Goal: Task Accomplishment & Management: Complete application form

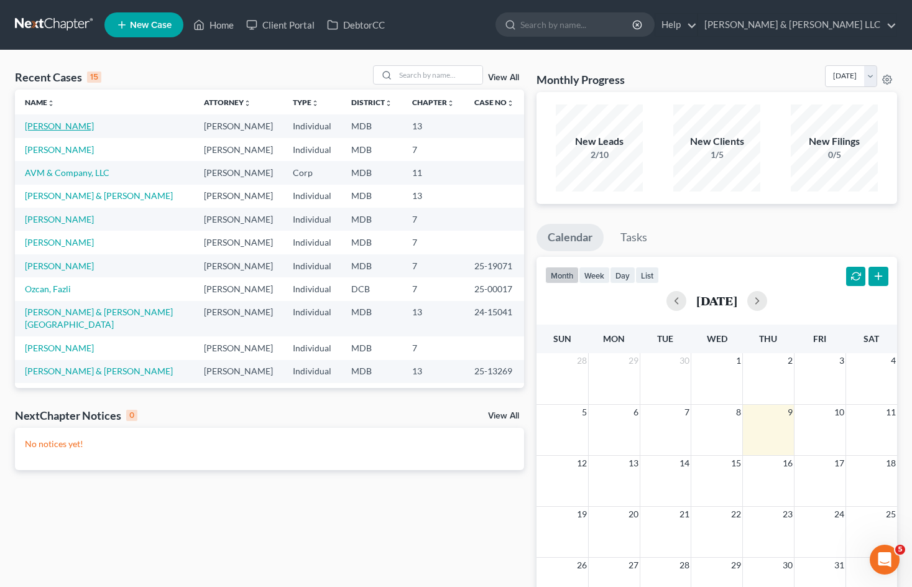
click at [66, 131] on link "[PERSON_NAME]" at bounding box center [59, 126] width 69 height 11
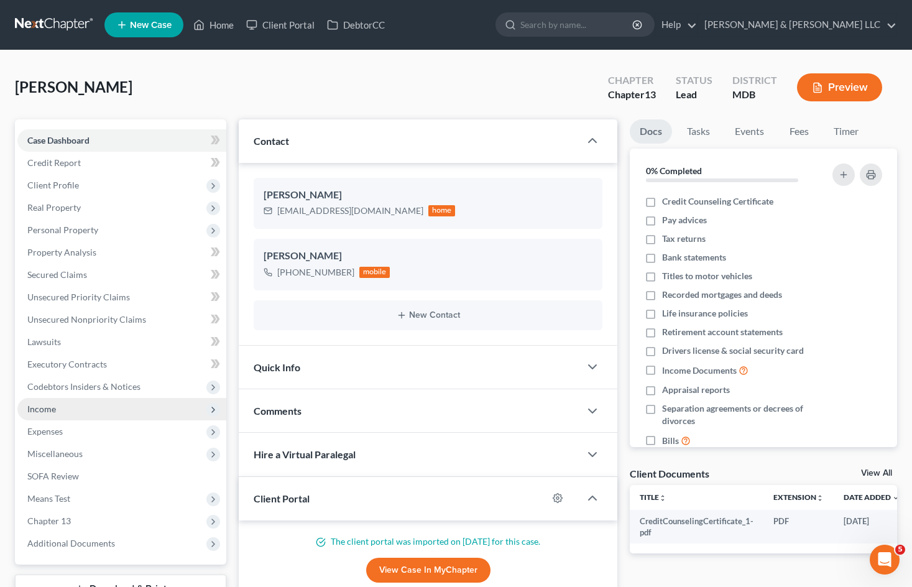
click at [104, 407] on span "Income" at bounding box center [121, 409] width 209 height 22
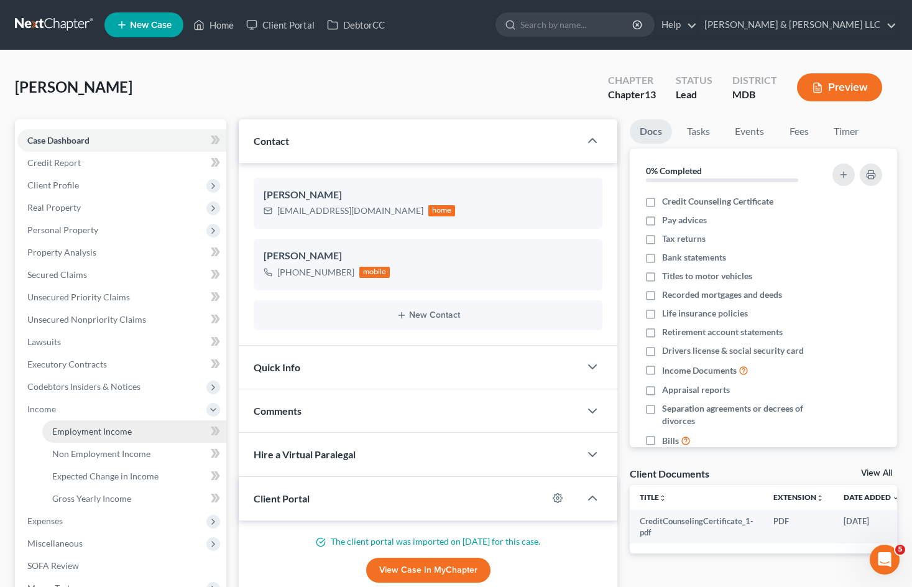
click at [114, 431] on span "Employment Income" at bounding box center [92, 431] width 80 height 11
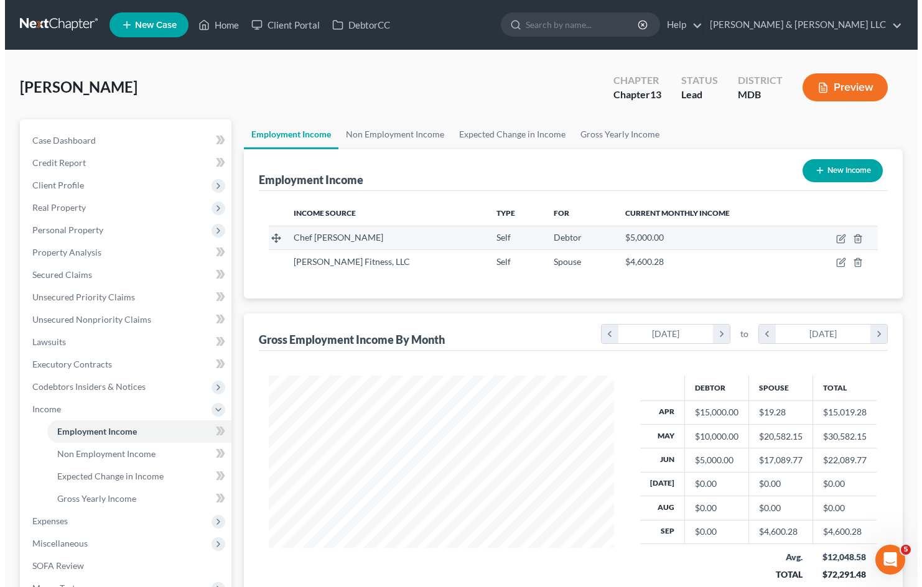
scroll to position [223, 369]
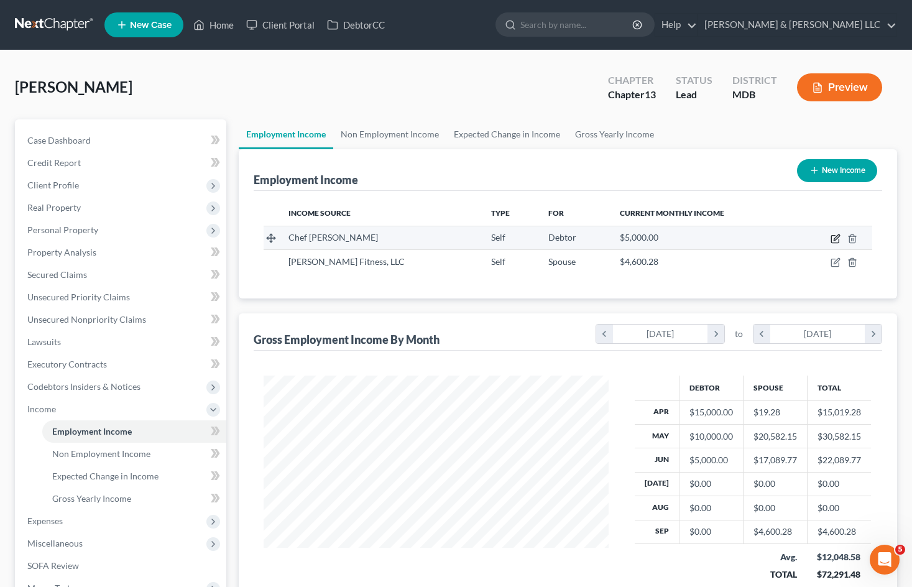
click at [838, 235] on icon "button" at bounding box center [837, 237] width 6 height 6
select select "1"
select select "21"
select select "0"
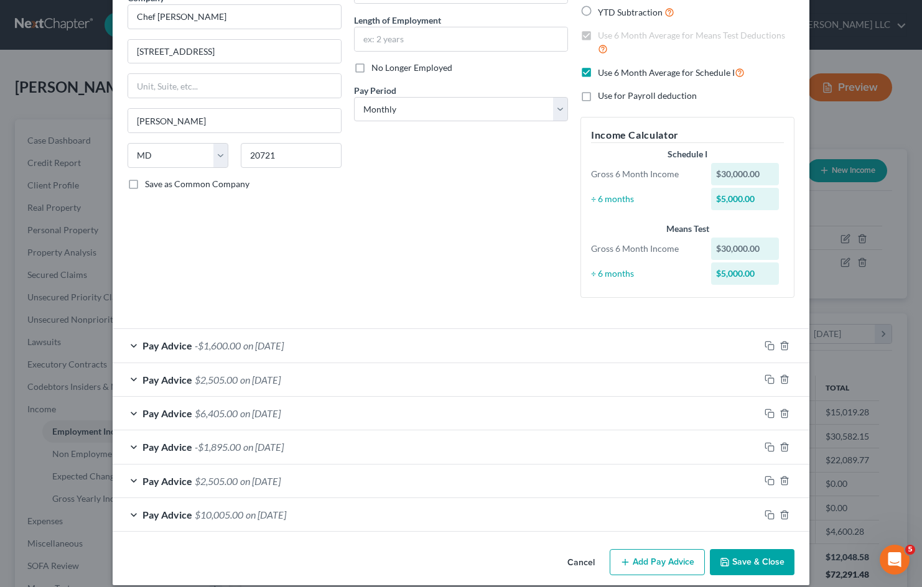
scroll to position [127, 0]
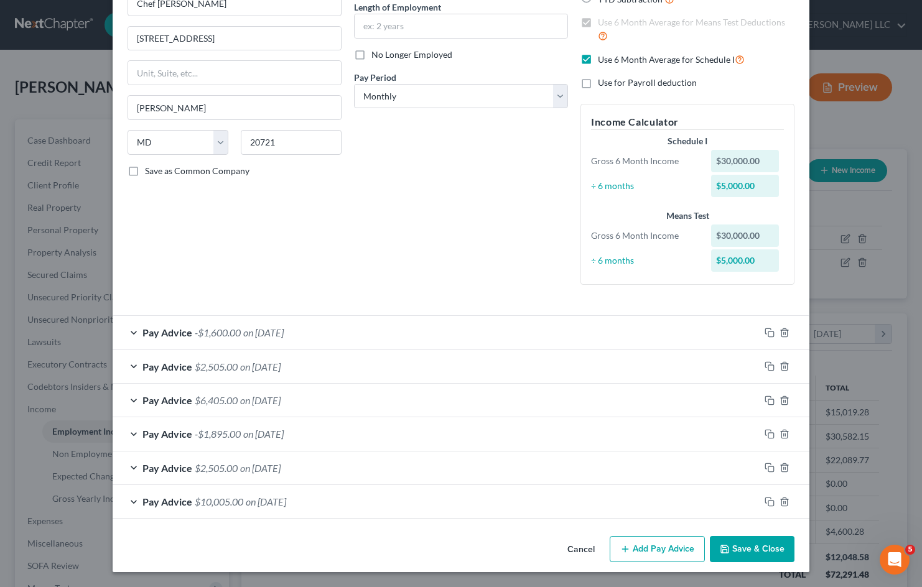
click at [652, 551] on button "Add Pay Advice" at bounding box center [656, 549] width 95 height 26
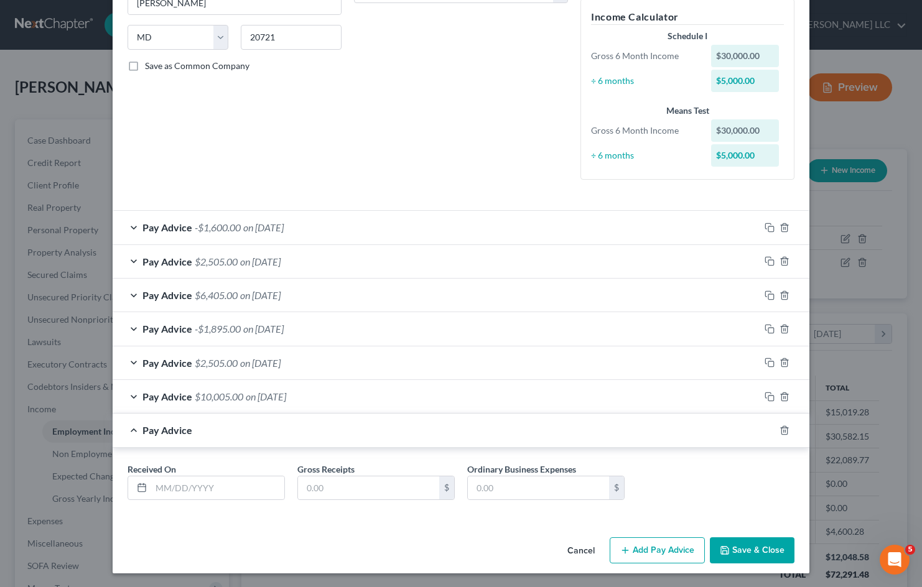
scroll to position [233, 0]
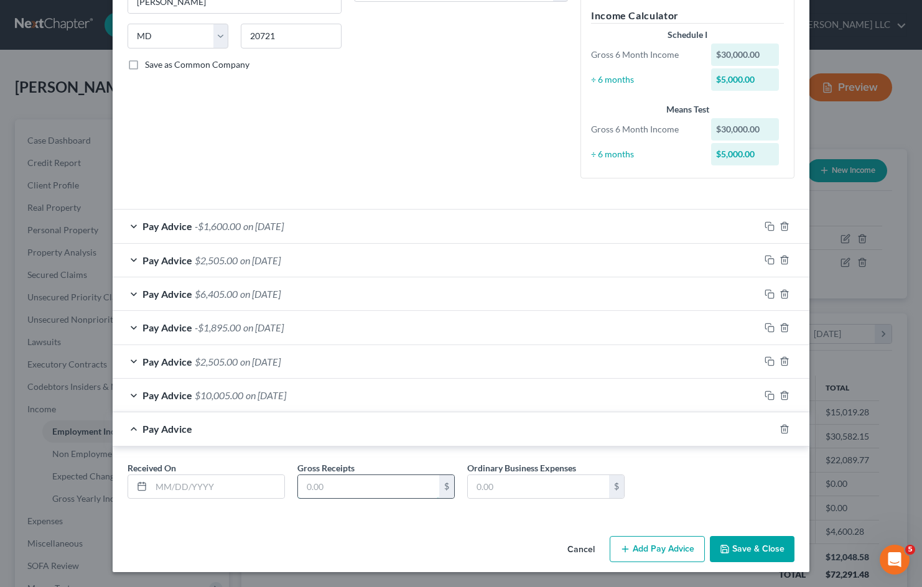
click at [367, 485] on input "text" at bounding box center [368, 487] width 141 height 24
type input "0.01"
click at [229, 488] on input "text" at bounding box center [217, 487] width 133 height 24
type input "[DATE]"
click at [667, 550] on button "Add Pay Advice" at bounding box center [656, 549] width 95 height 26
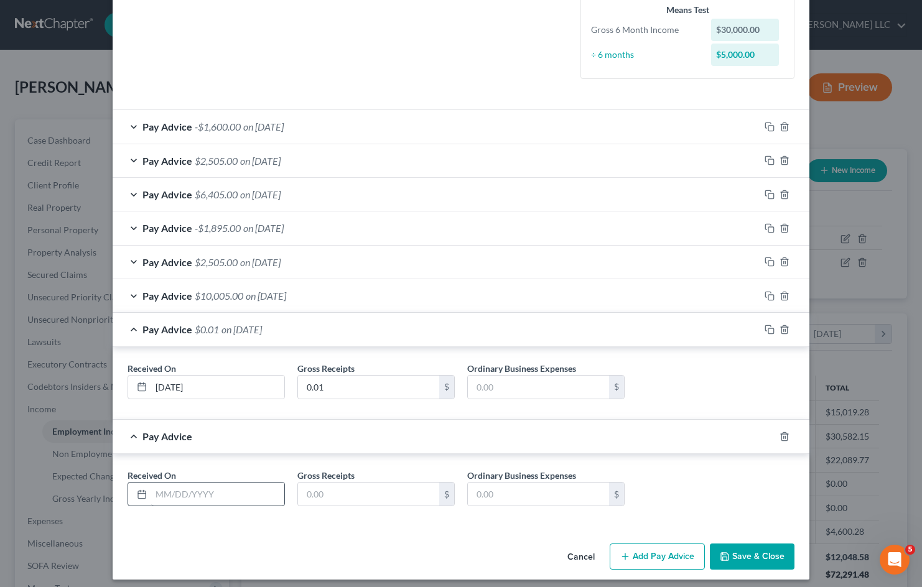
scroll to position [340, 0]
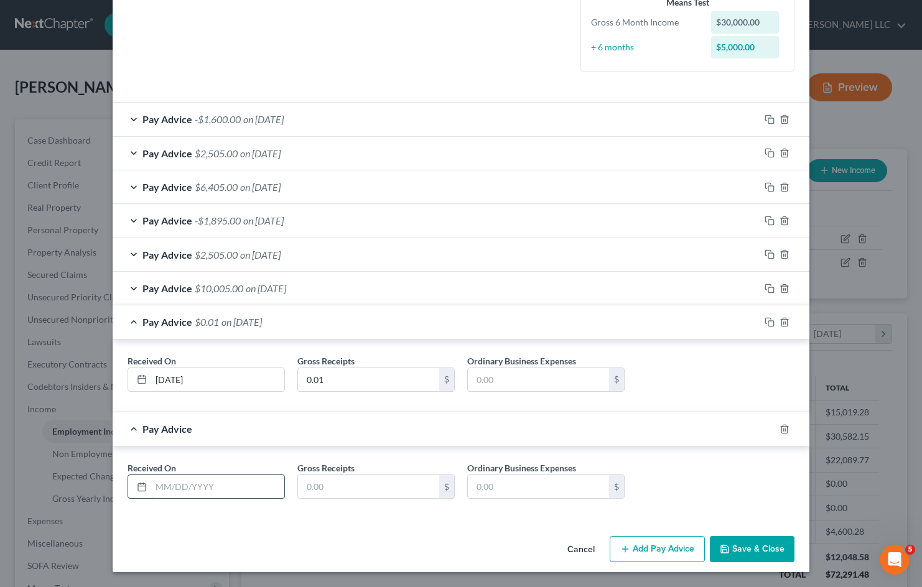
click at [154, 480] on input "text" at bounding box center [217, 487] width 133 height 24
type input "08/"
click at [169, 382] on input "[DATE]" at bounding box center [217, 380] width 133 height 24
type input "[DATE]"
click at [172, 484] on input "08/" at bounding box center [217, 487] width 133 height 24
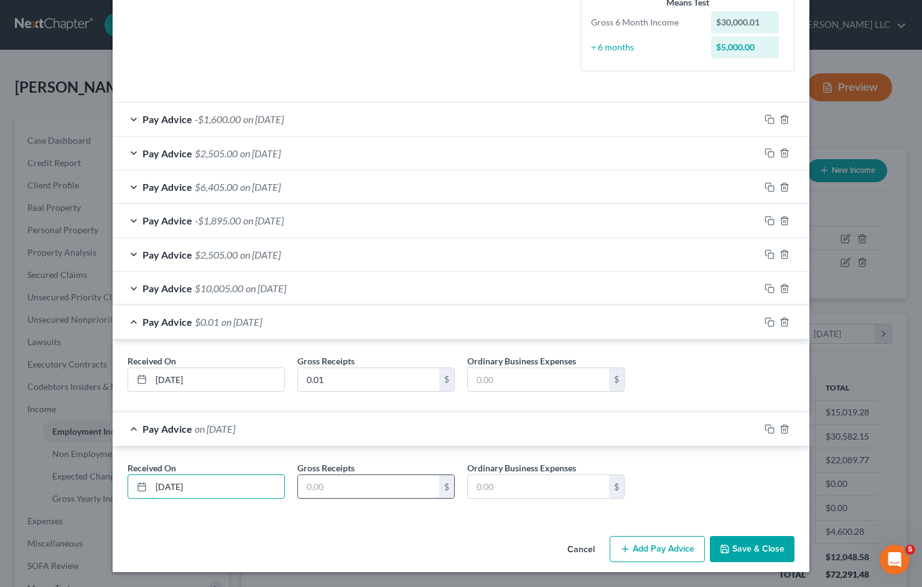
type input "[DATE]"
click at [353, 479] on input "text" at bounding box center [368, 487] width 141 height 24
type input "0.01"
click at [648, 545] on button "Add Pay Advice" at bounding box center [656, 549] width 95 height 26
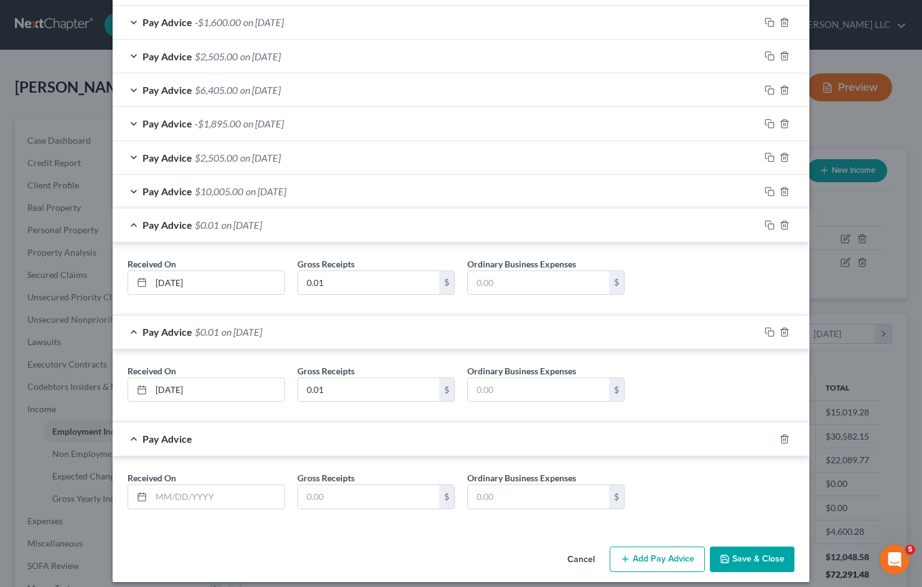
scroll to position [447, 0]
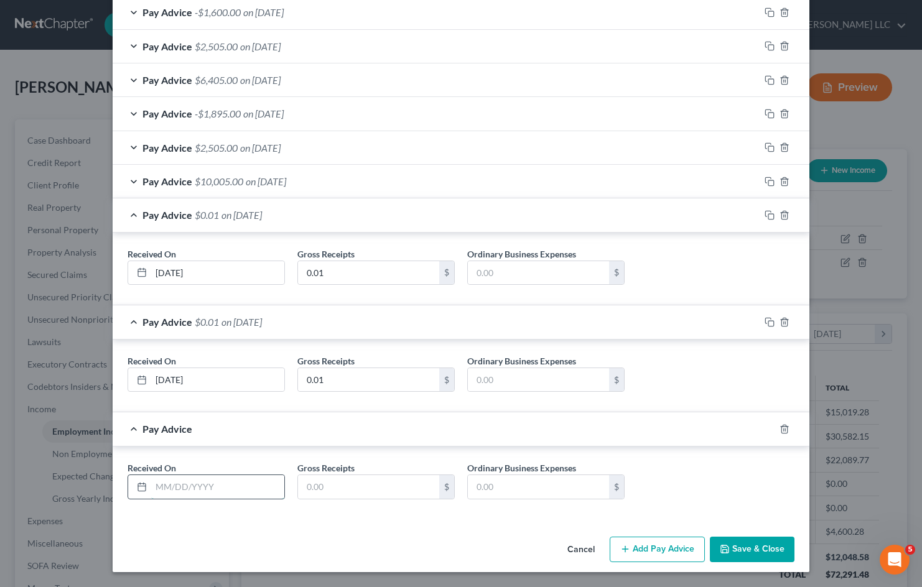
click at [195, 478] on input "text" at bounding box center [217, 487] width 133 height 24
type input "[DATE]"
click at [315, 486] on input "text" at bounding box center [368, 487] width 141 height 24
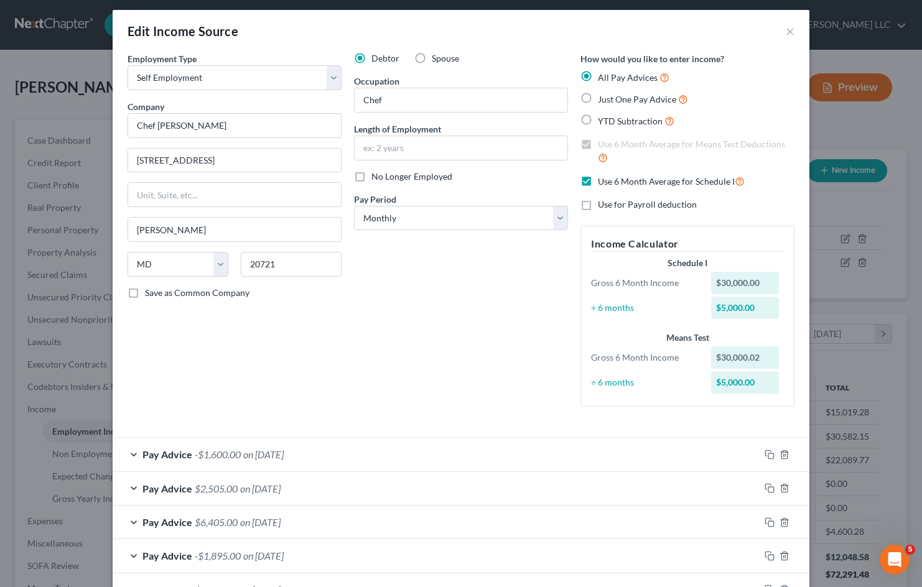
scroll to position [0, 0]
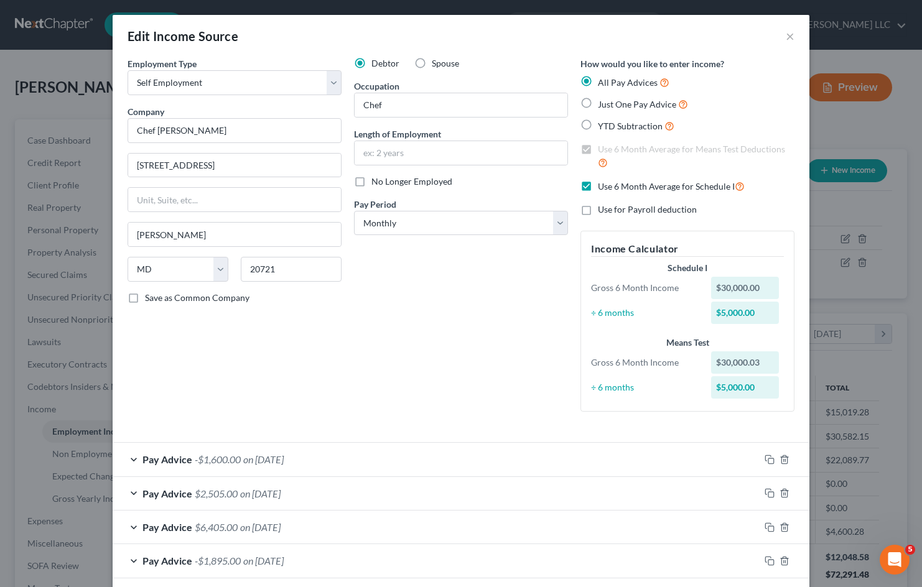
type input "0.01"
click at [457, 323] on div "Debtor Spouse Occupation Chef Length of Employment No Longer Employed Pay Perio…" at bounding box center [461, 239] width 226 height 364
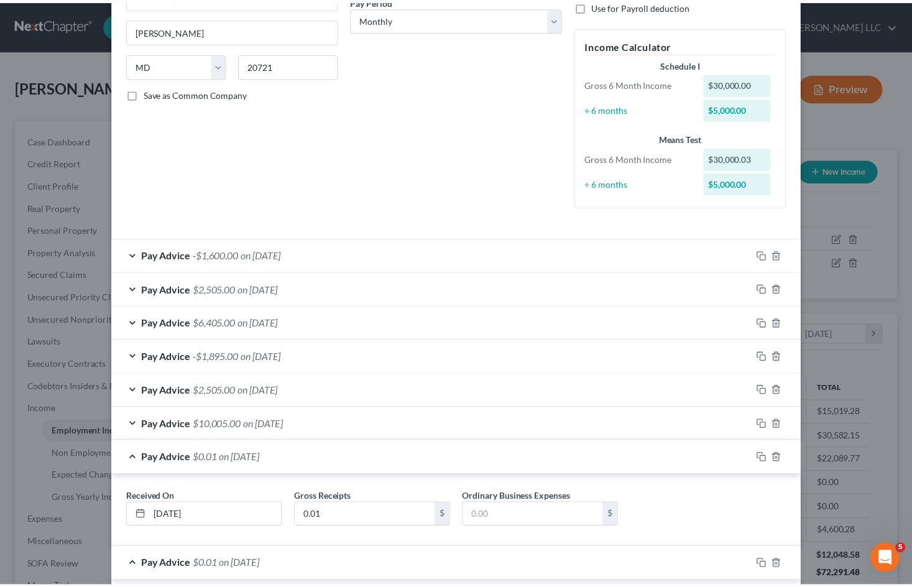
scroll to position [447, 0]
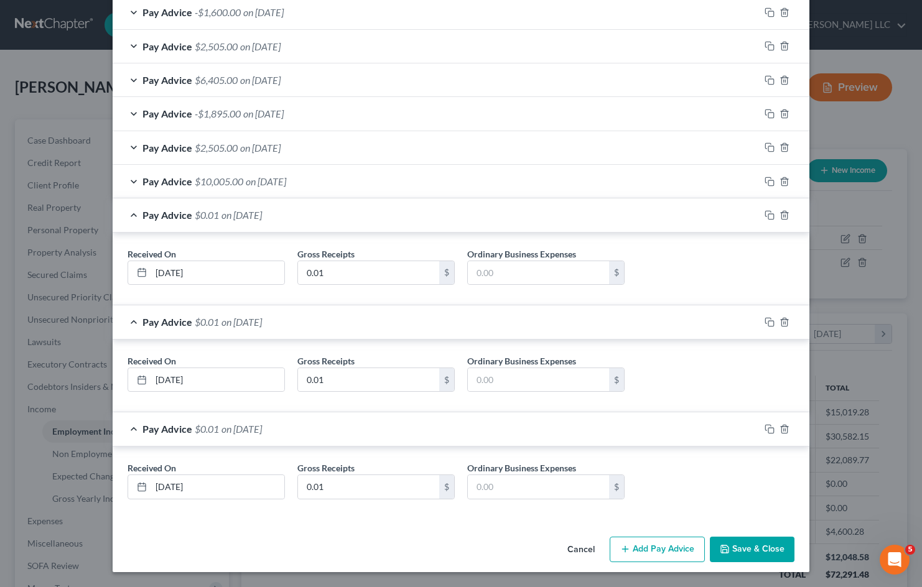
click at [741, 545] on button "Save & Close" at bounding box center [752, 550] width 85 height 26
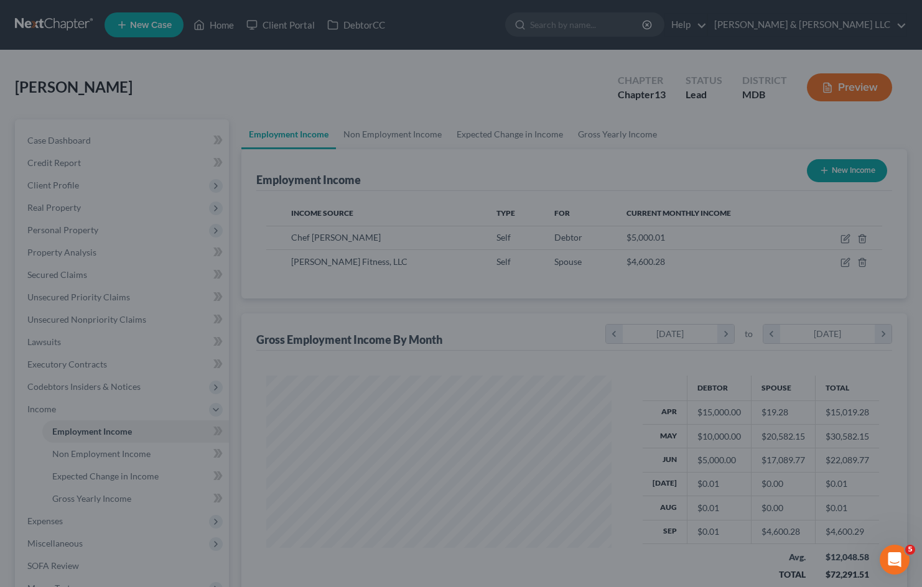
scroll to position [621619, 621472]
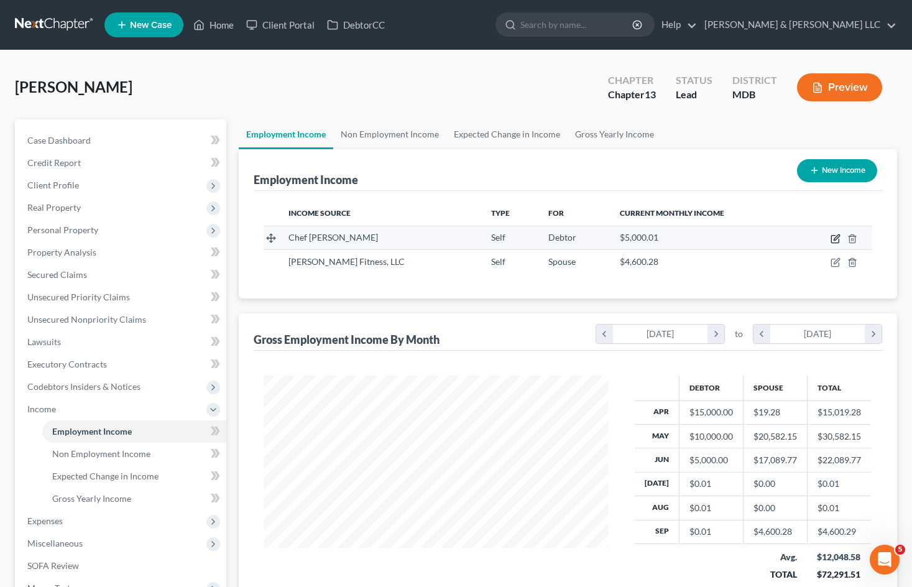
click at [834, 239] on icon "button" at bounding box center [836, 239] width 10 height 10
select select "1"
select select "21"
select select "0"
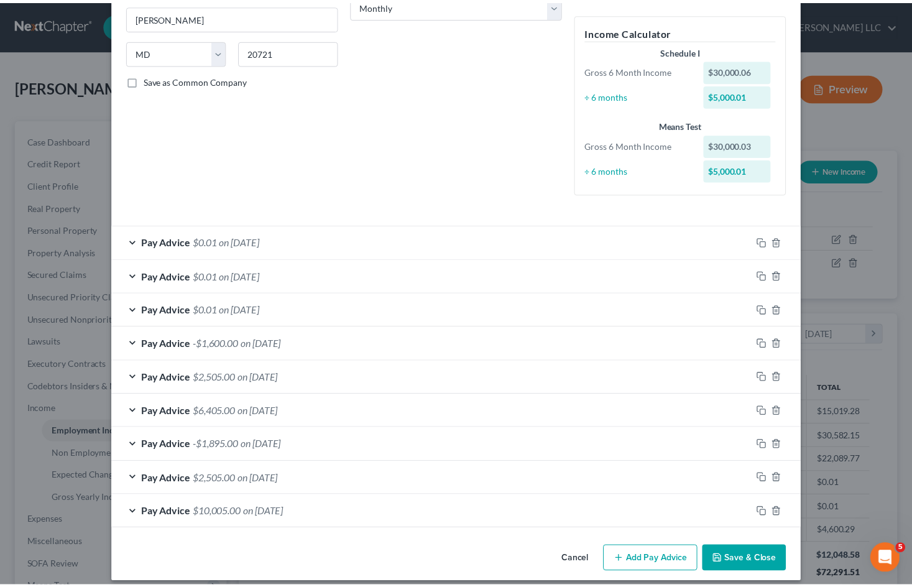
scroll to position [228, 0]
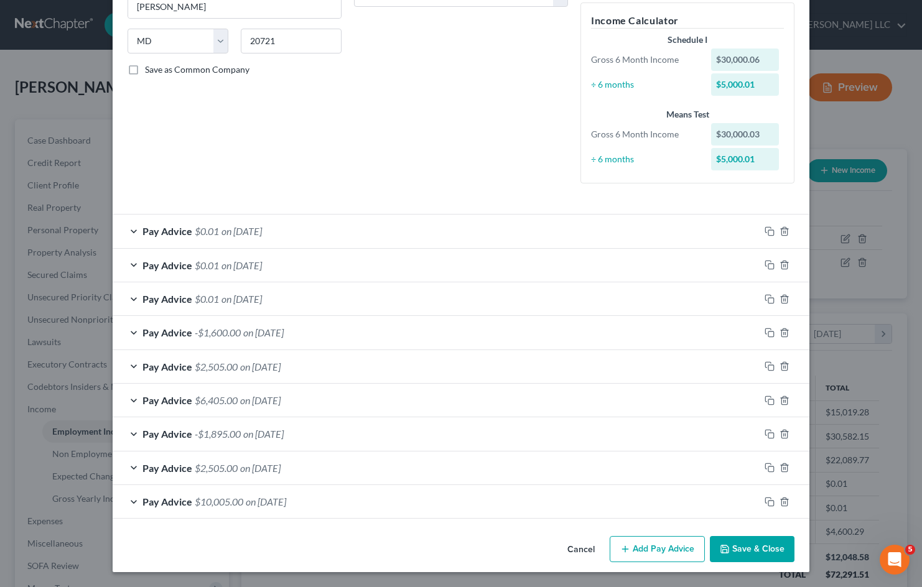
click at [575, 545] on button "Cancel" at bounding box center [580, 549] width 47 height 25
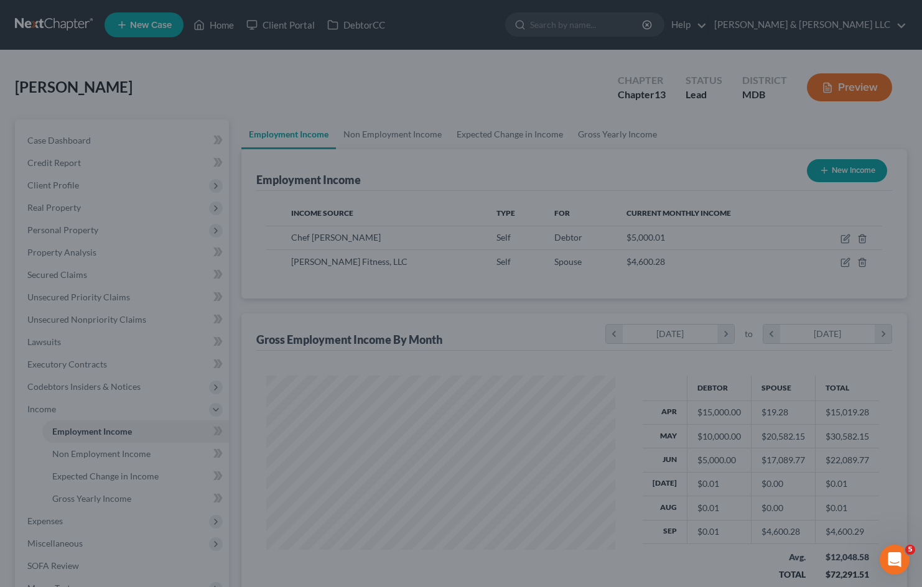
scroll to position [621619, 621472]
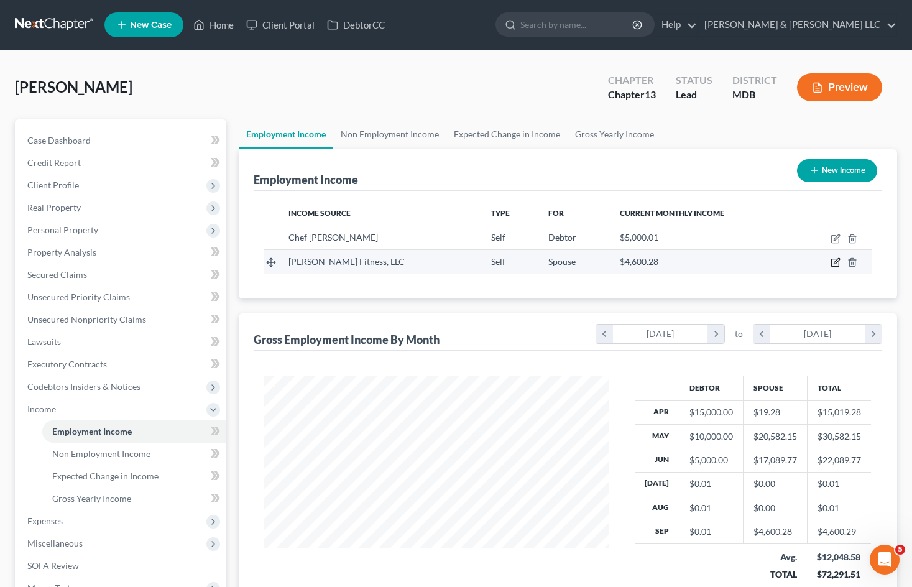
click at [837, 262] on icon "button" at bounding box center [837, 262] width 6 height 6
select select "1"
select select "21"
select select "0"
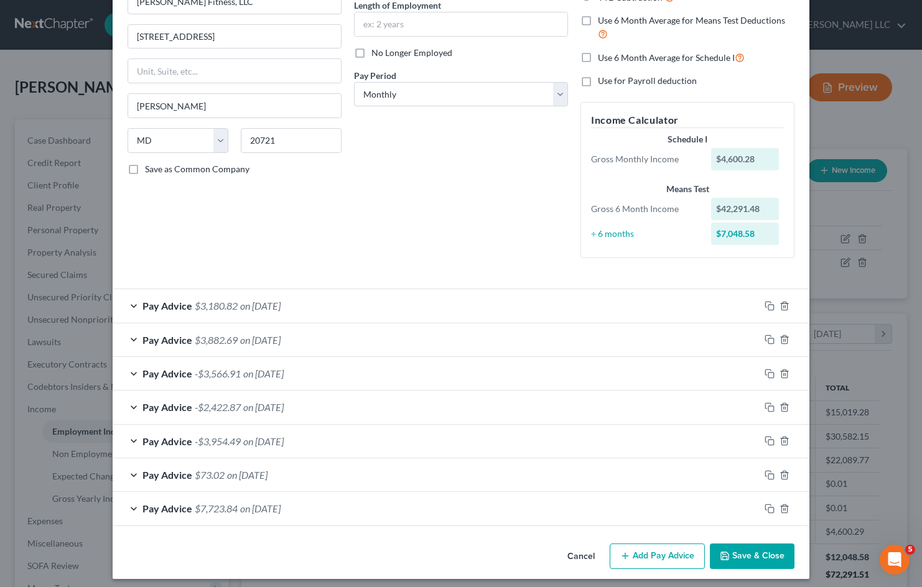
scroll to position [136, 0]
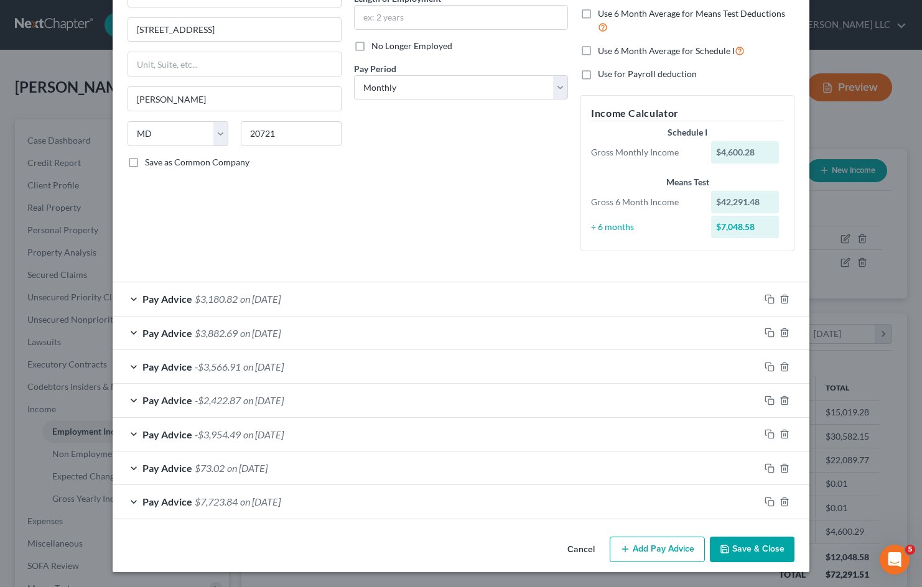
click at [195, 437] on span "-$3,954.49" at bounding box center [218, 434] width 46 height 12
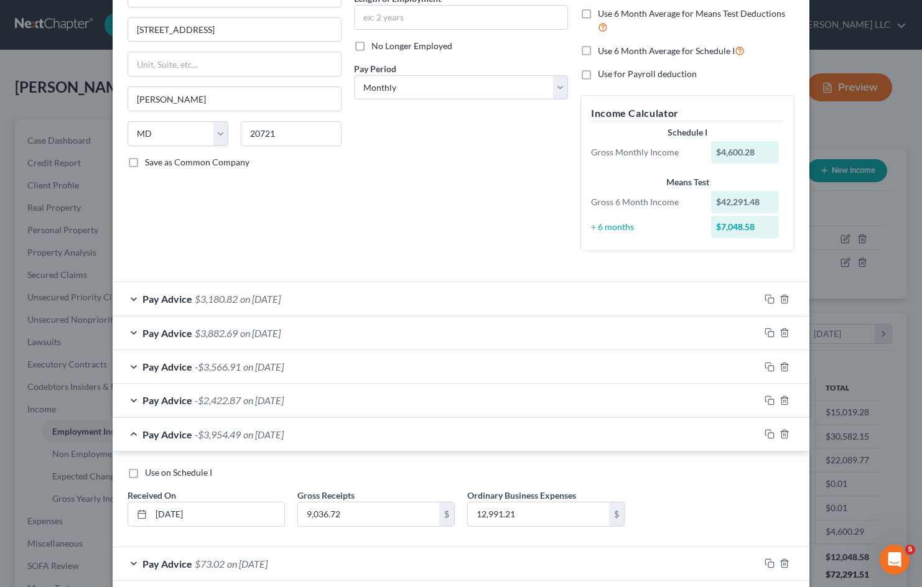
click at [195, 437] on span "-$3,954.49" at bounding box center [218, 434] width 46 height 12
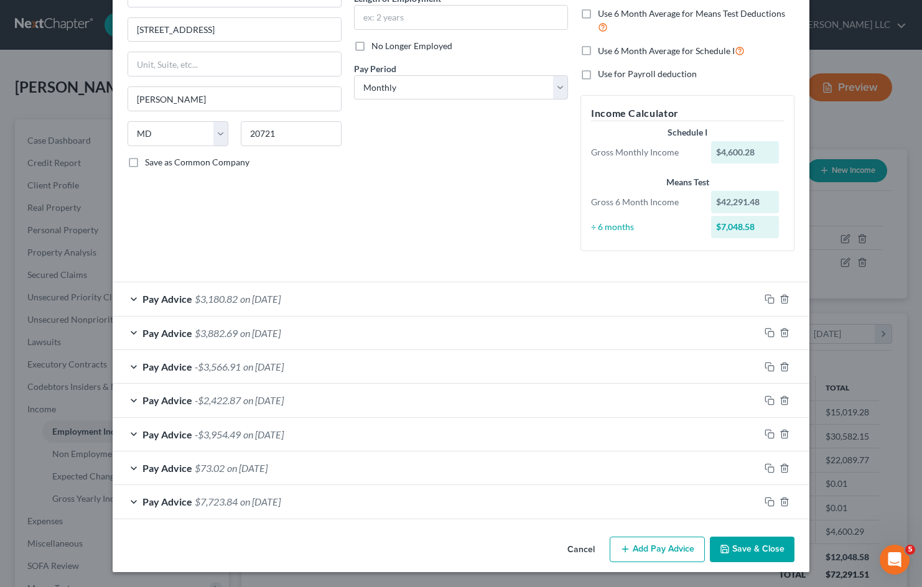
click at [223, 297] on span "$3,180.82" at bounding box center [216, 299] width 43 height 12
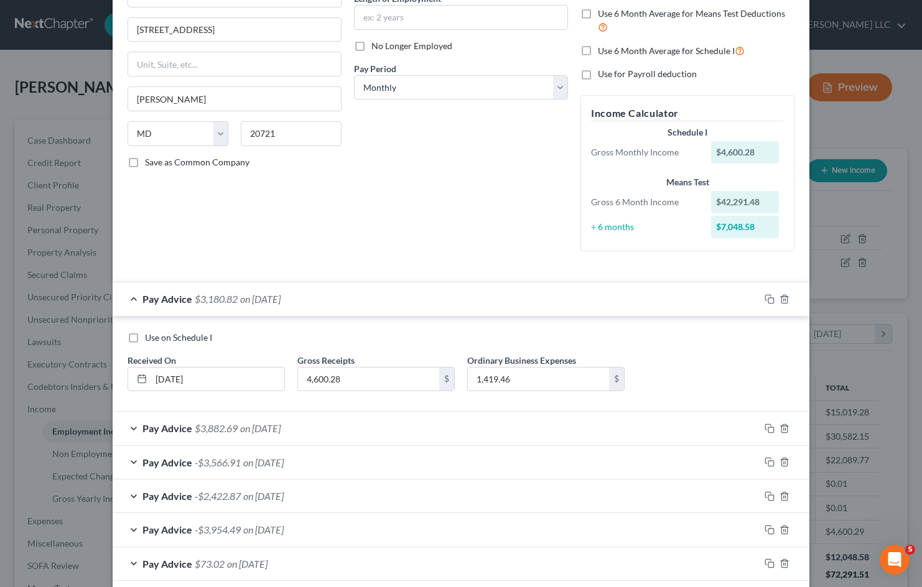
click at [223, 297] on span "$3,180.82" at bounding box center [216, 299] width 43 height 12
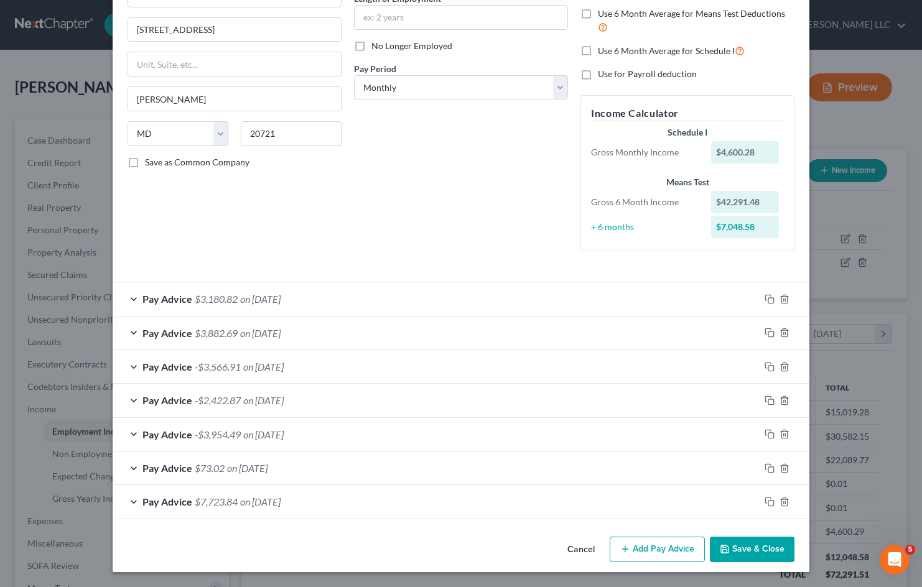
click at [580, 549] on button "Cancel" at bounding box center [580, 550] width 47 height 25
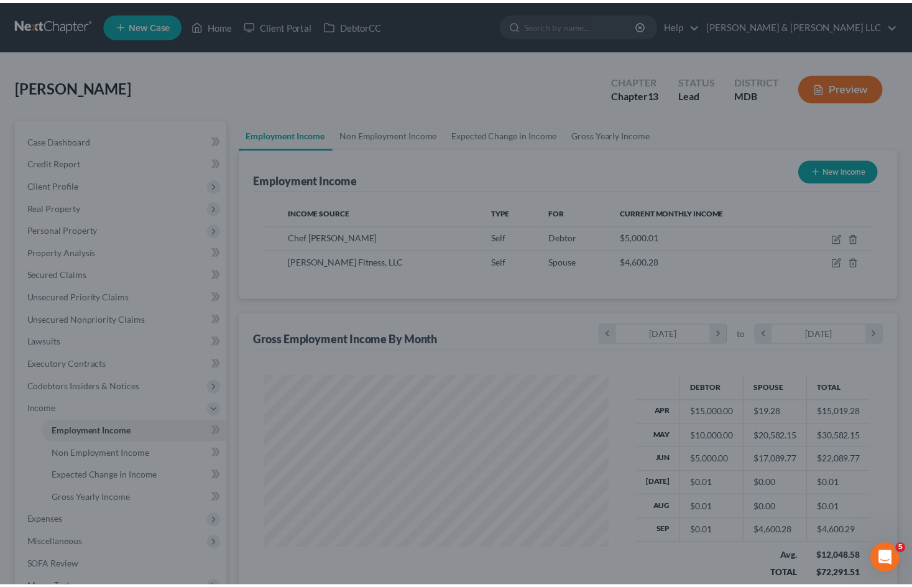
scroll to position [621619, 621472]
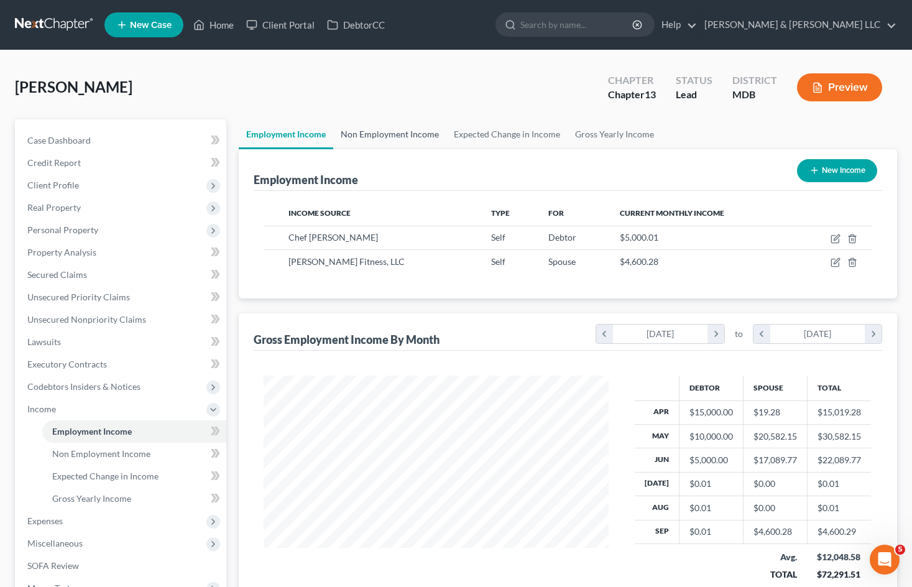
click at [420, 135] on link "Non Employment Income" at bounding box center [389, 134] width 113 height 30
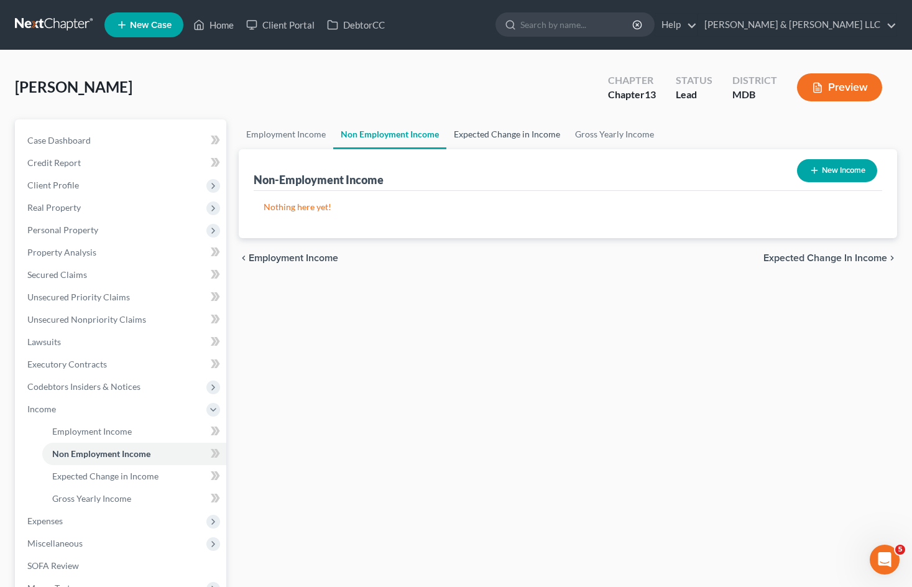
click at [472, 134] on link "Expected Change in Income" at bounding box center [506, 134] width 121 height 30
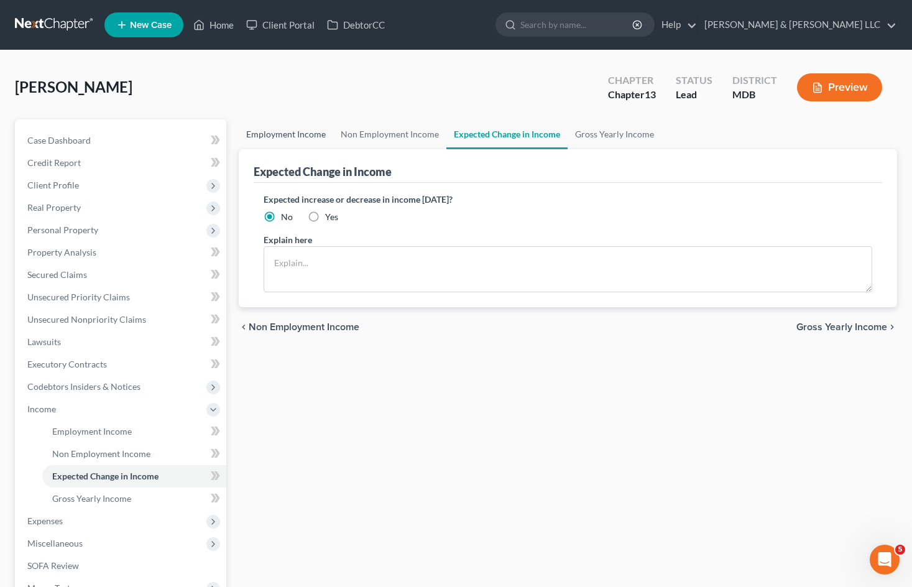
click at [287, 142] on link "Employment Income" at bounding box center [286, 134] width 95 height 30
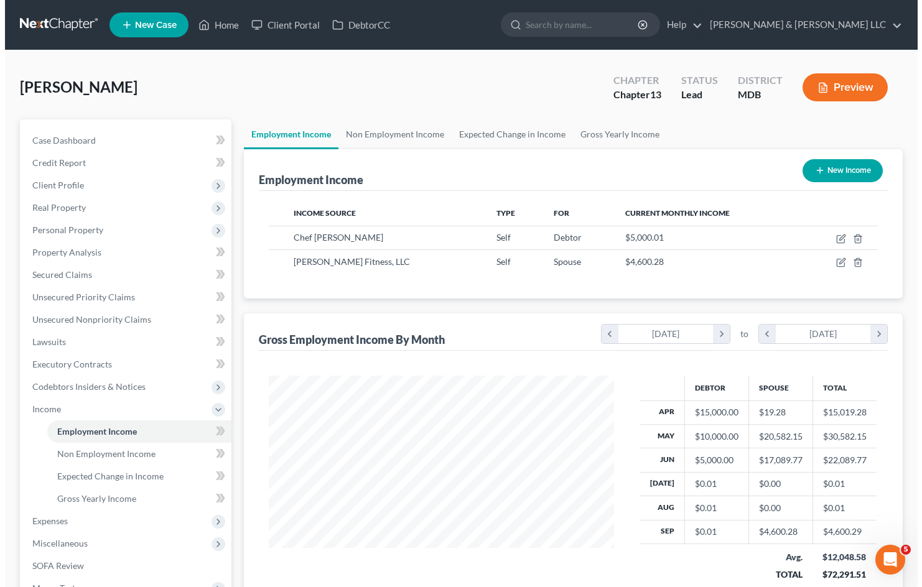
scroll to position [223, 369]
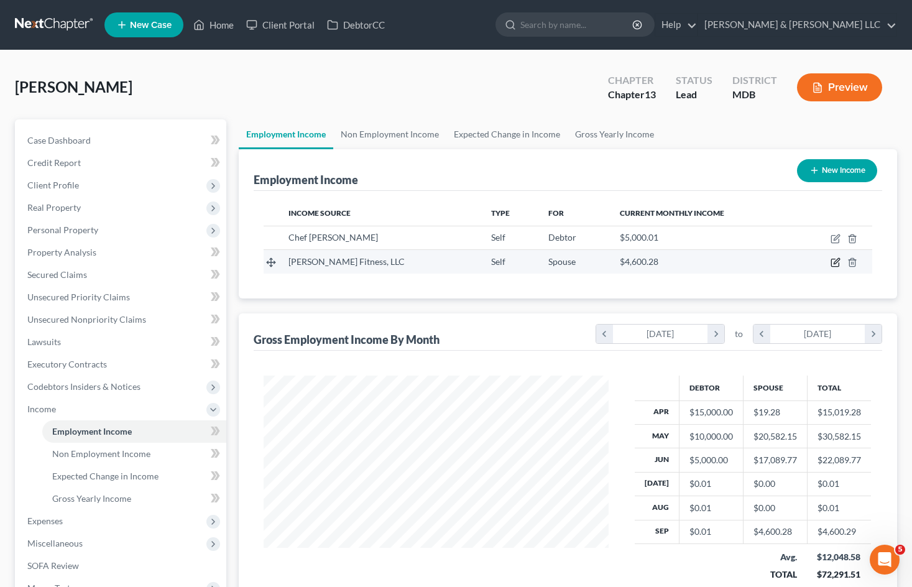
click at [838, 262] on icon "button" at bounding box center [837, 262] width 6 height 6
select select "1"
select select "21"
select select "0"
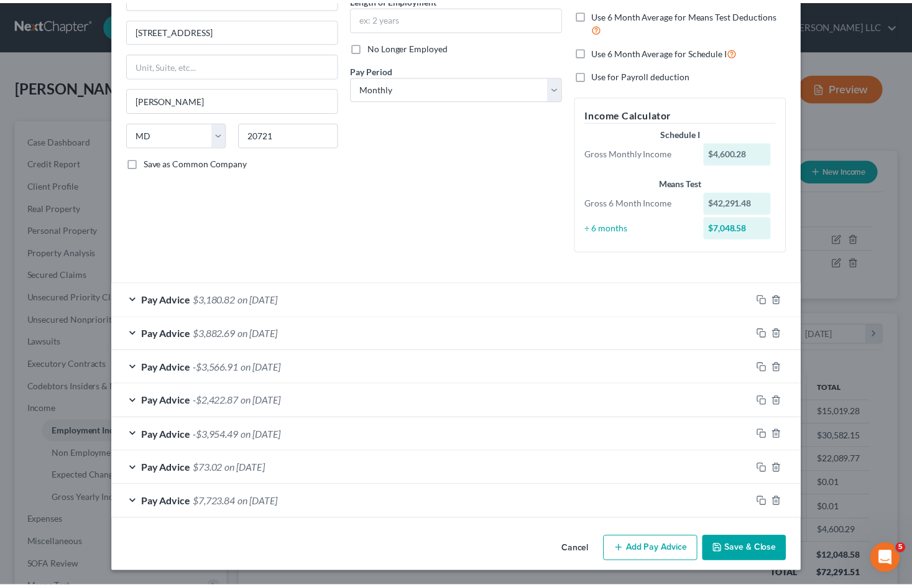
scroll to position [136, 0]
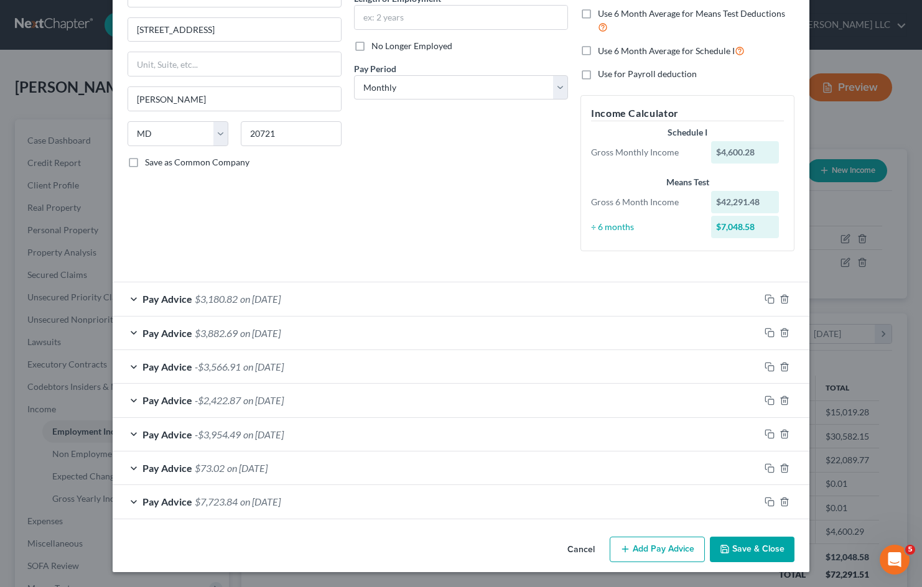
click at [416, 300] on div "Pay Advice $3,180.82 on [DATE]" at bounding box center [436, 298] width 647 height 33
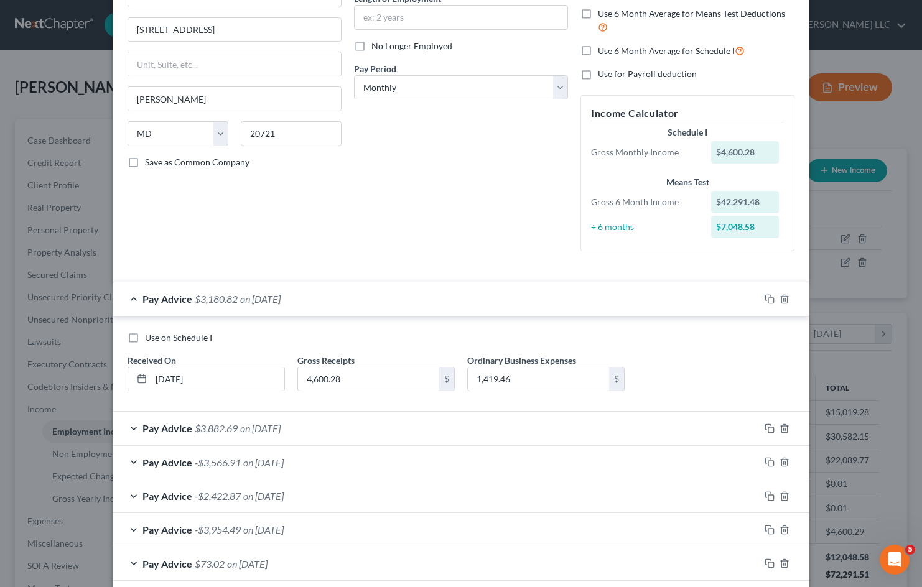
click at [416, 300] on div "Pay Advice $3,180.82 on [DATE]" at bounding box center [436, 298] width 647 height 33
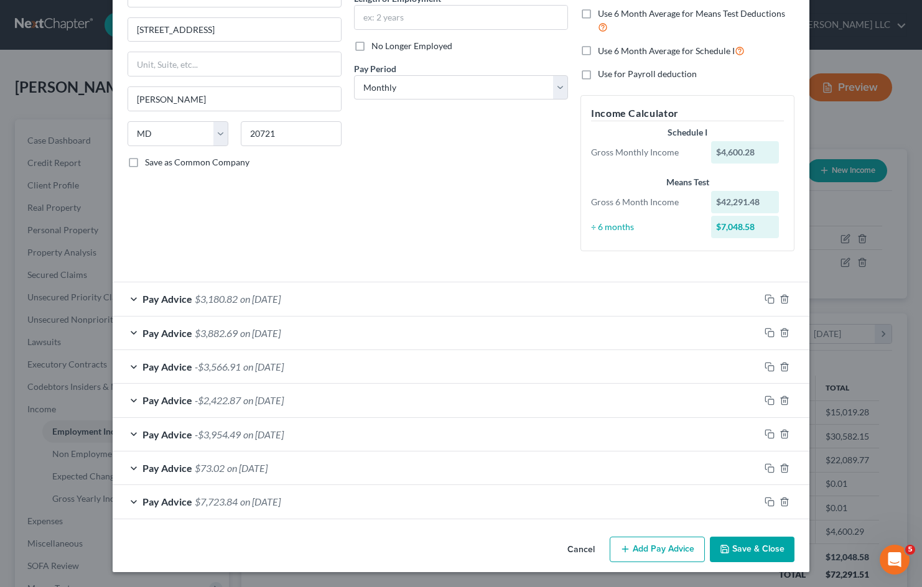
click at [574, 546] on button "Cancel" at bounding box center [580, 550] width 47 height 25
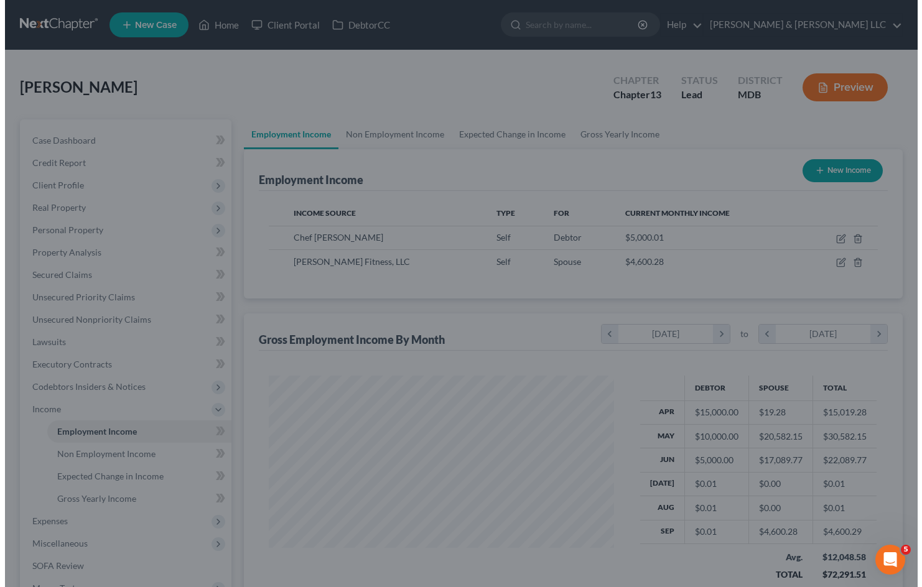
scroll to position [621619, 621472]
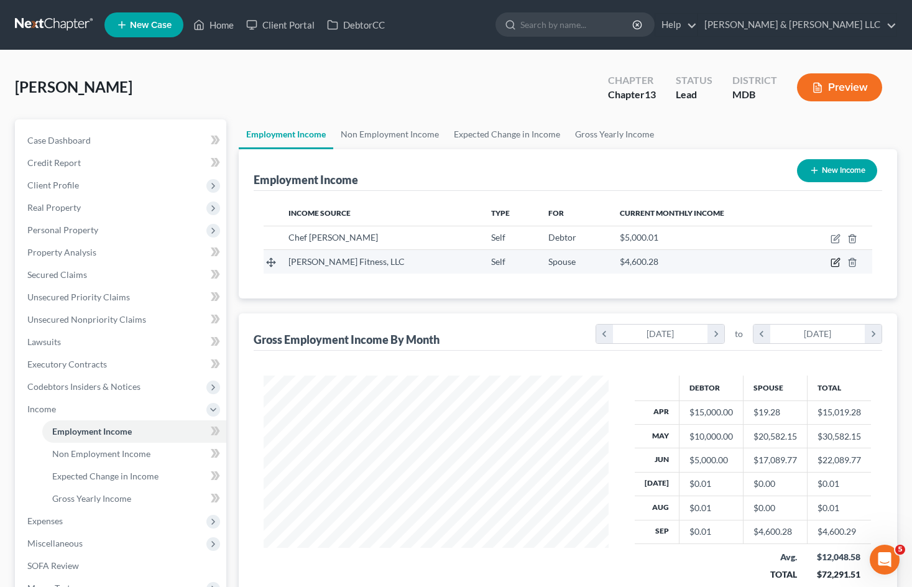
click at [833, 262] on icon "button" at bounding box center [836, 262] width 10 height 10
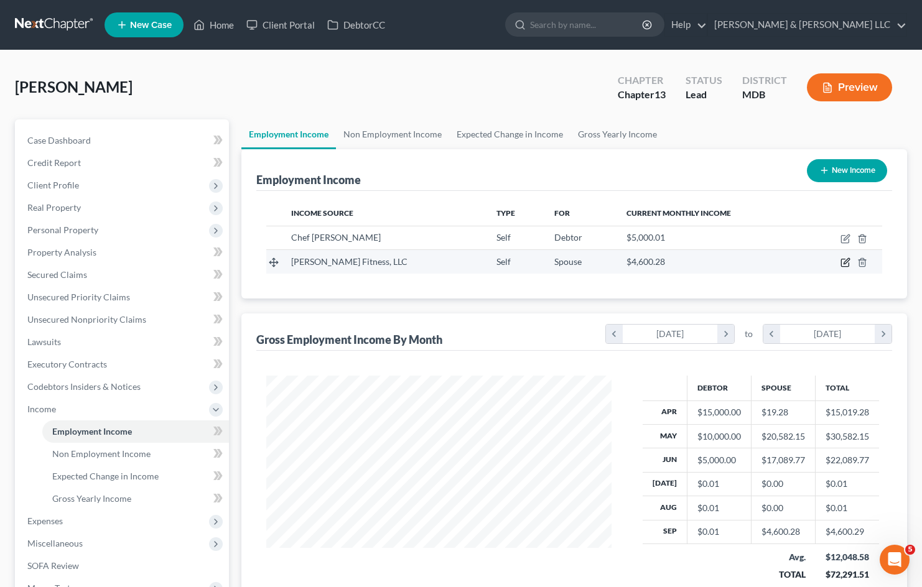
select select "1"
select select "21"
select select "0"
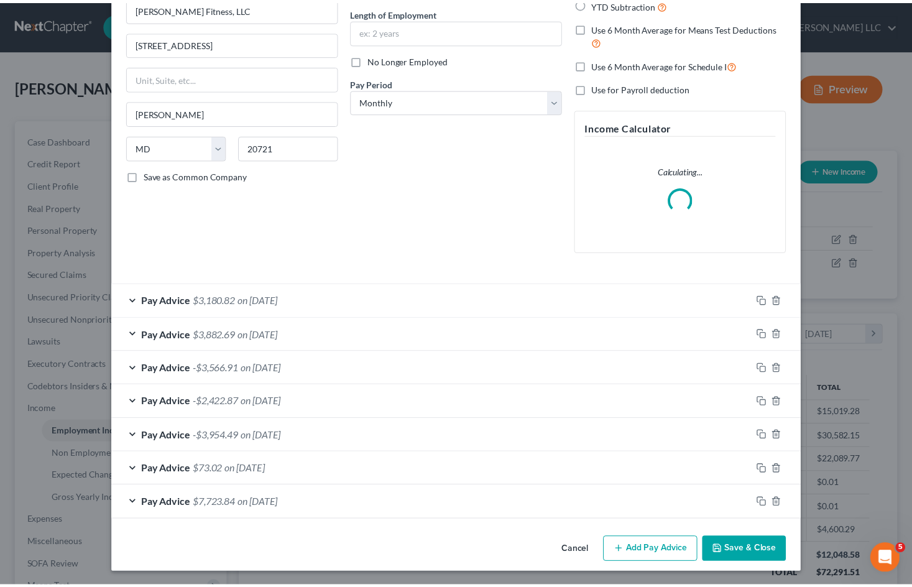
scroll to position [123, 0]
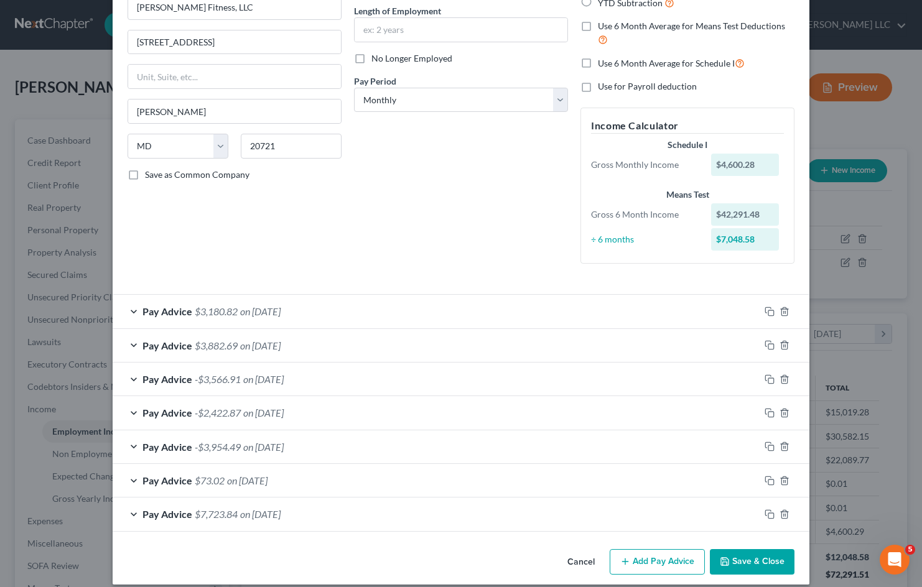
click at [583, 561] on button "Cancel" at bounding box center [580, 562] width 47 height 25
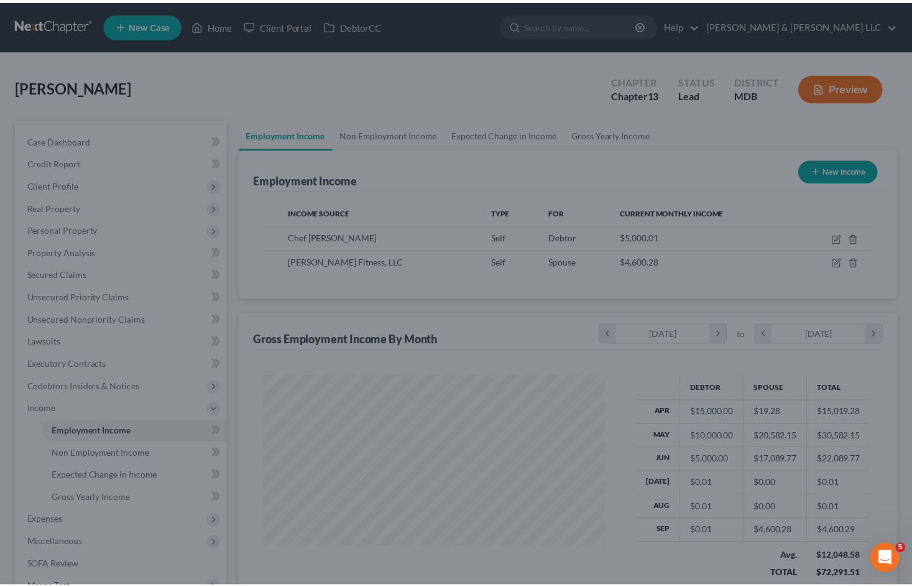
scroll to position [621619, 621472]
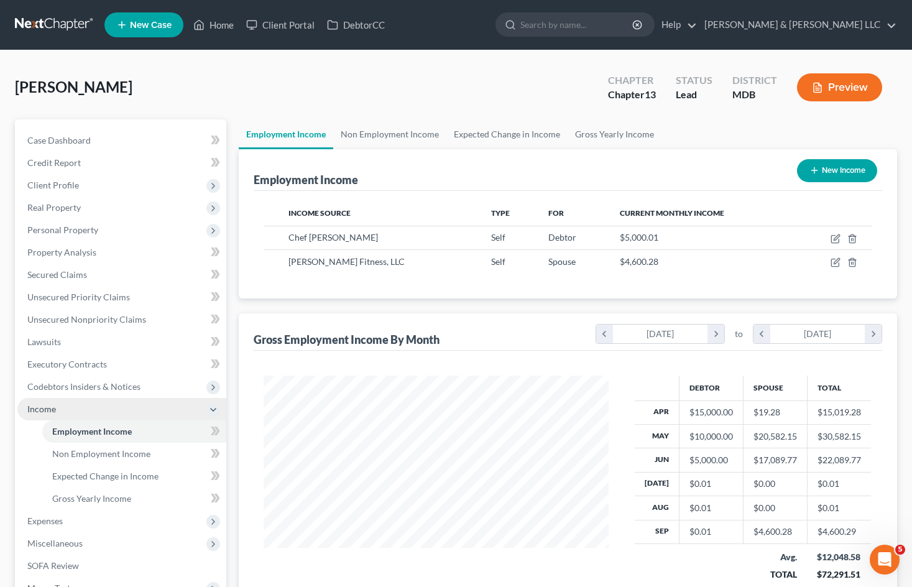
click at [132, 411] on span "Income" at bounding box center [121, 409] width 209 height 22
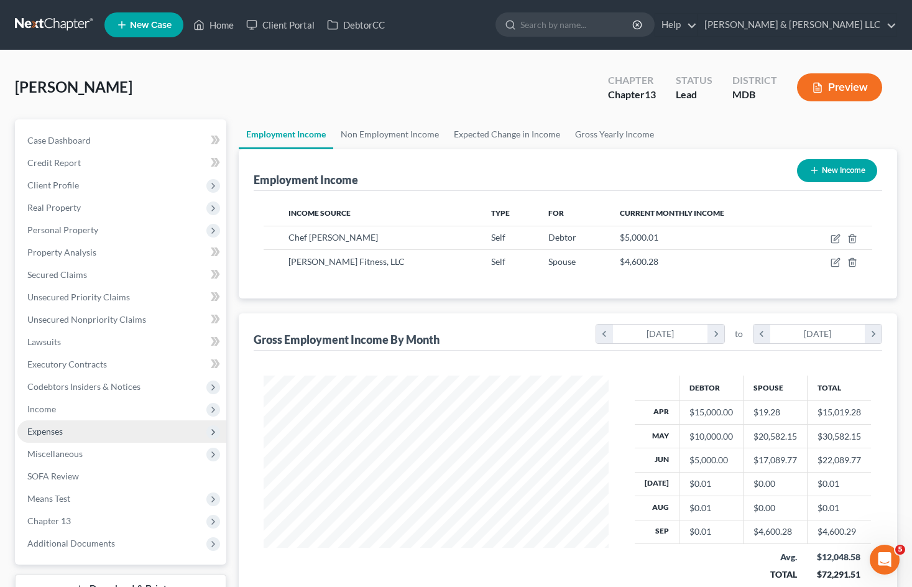
click at [121, 440] on span "Expenses" at bounding box center [121, 431] width 209 height 22
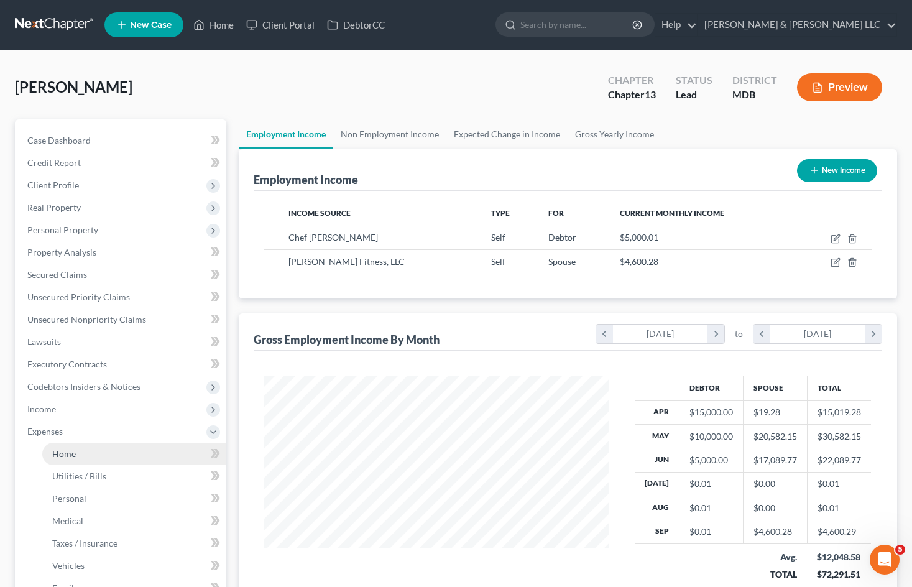
click at [129, 448] on link "Home" at bounding box center [134, 454] width 184 height 22
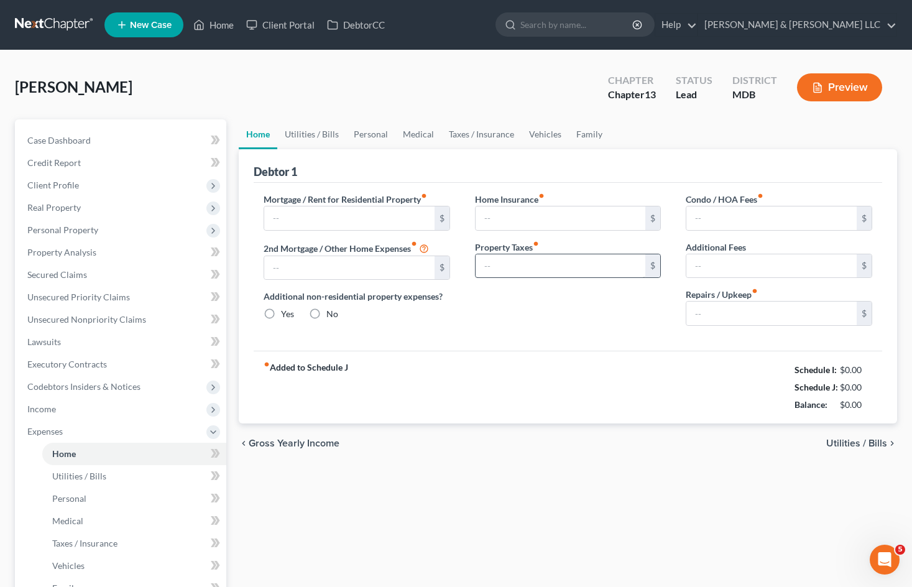
type input "4,000.00"
type input "1,500.00"
radio input "true"
type input "500.00"
type input "0.00"
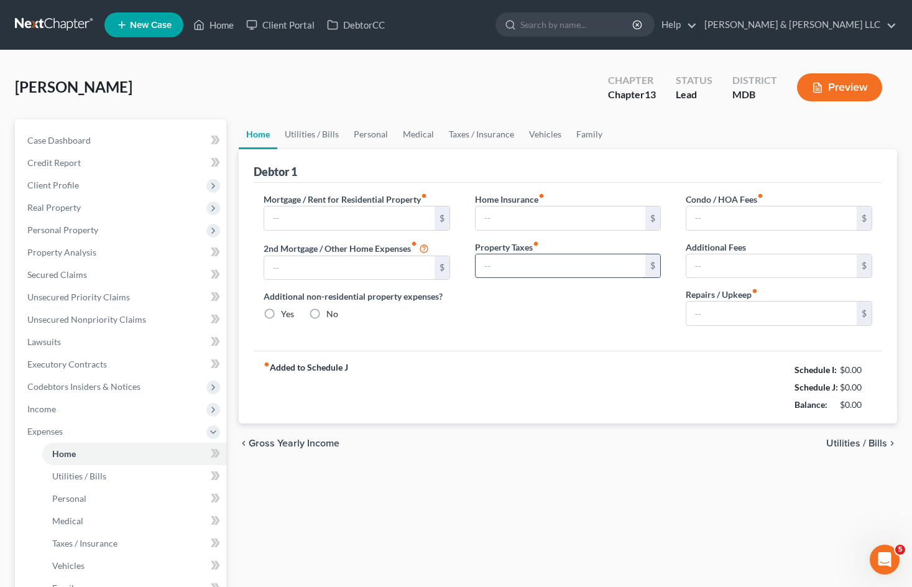
type input "375.00"
type input "0.00"
click at [324, 127] on link "Utilities / Bills" at bounding box center [311, 134] width 69 height 30
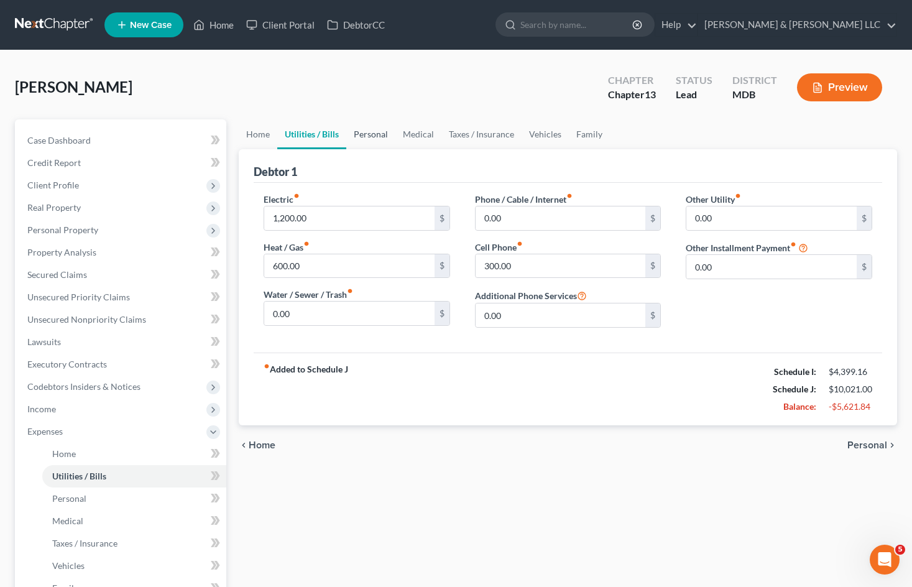
click at [377, 132] on link "Personal" at bounding box center [370, 134] width 49 height 30
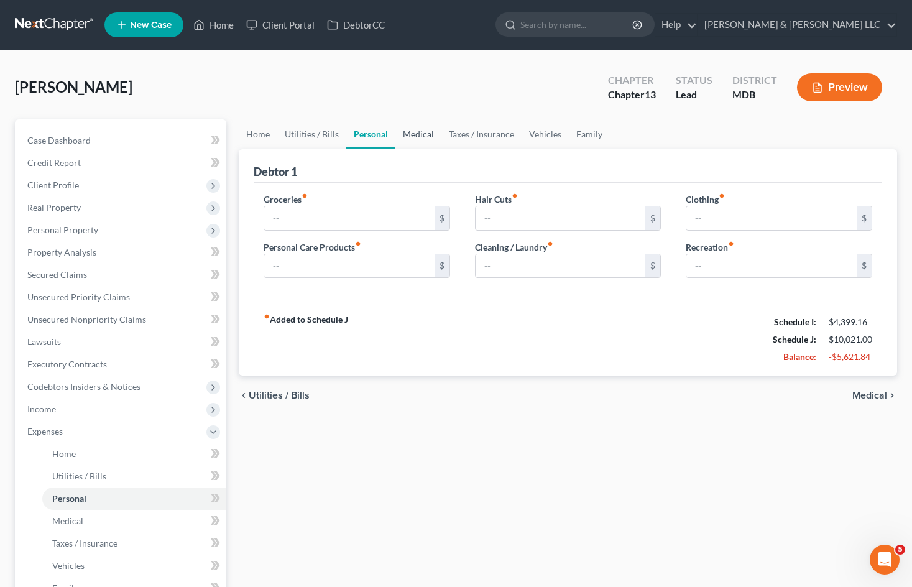
click at [431, 135] on link "Medical" at bounding box center [418, 134] width 46 height 30
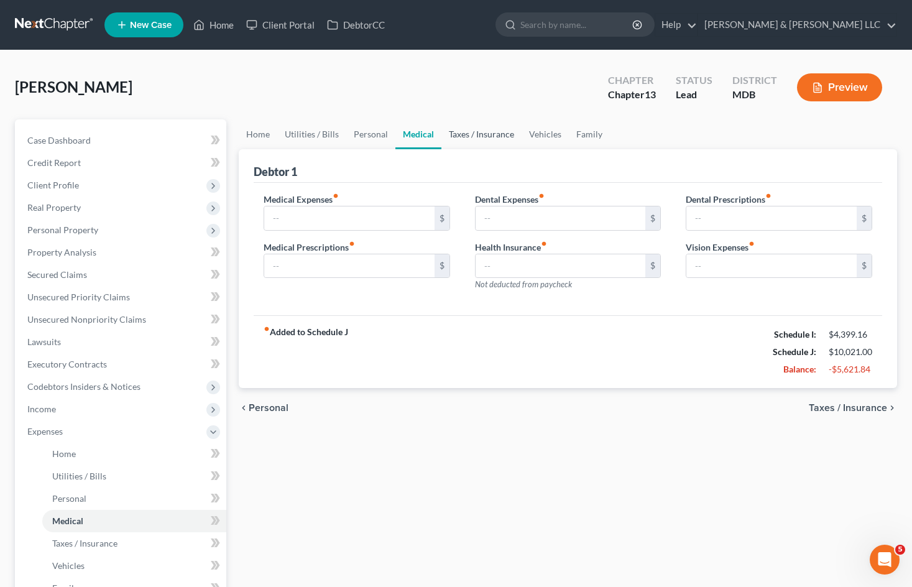
click at [494, 136] on link "Taxes / Insurance" at bounding box center [482, 134] width 80 height 30
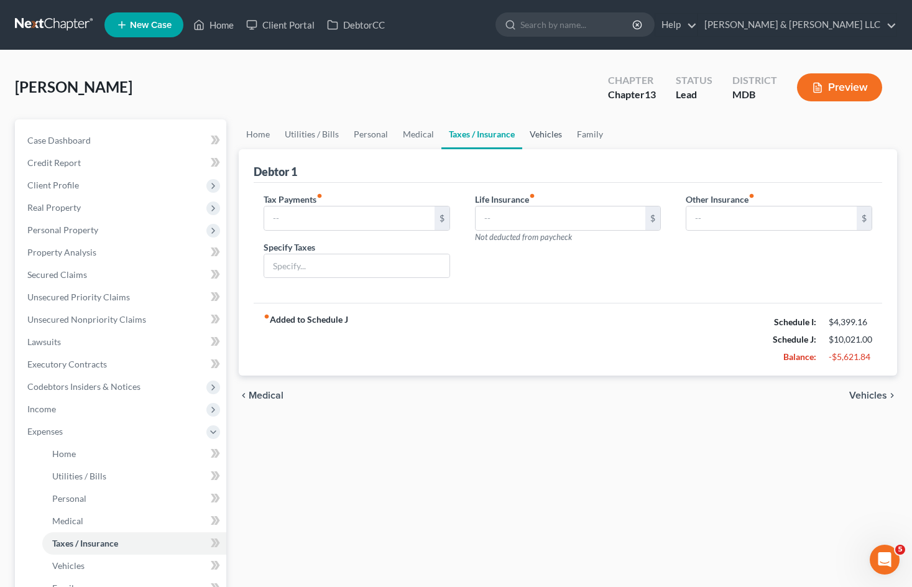
click at [546, 132] on link "Vehicles" at bounding box center [545, 134] width 47 height 30
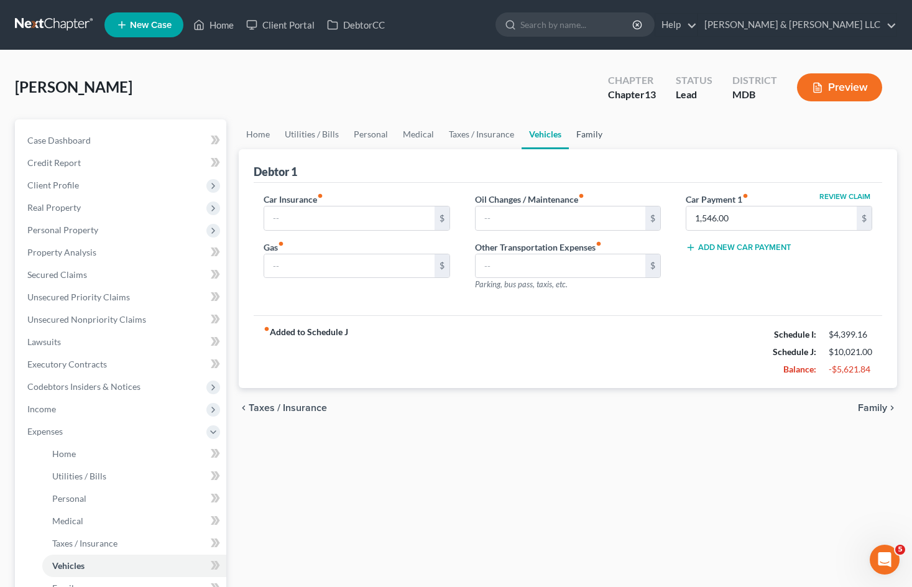
click at [591, 136] on link "Family" at bounding box center [589, 134] width 41 height 30
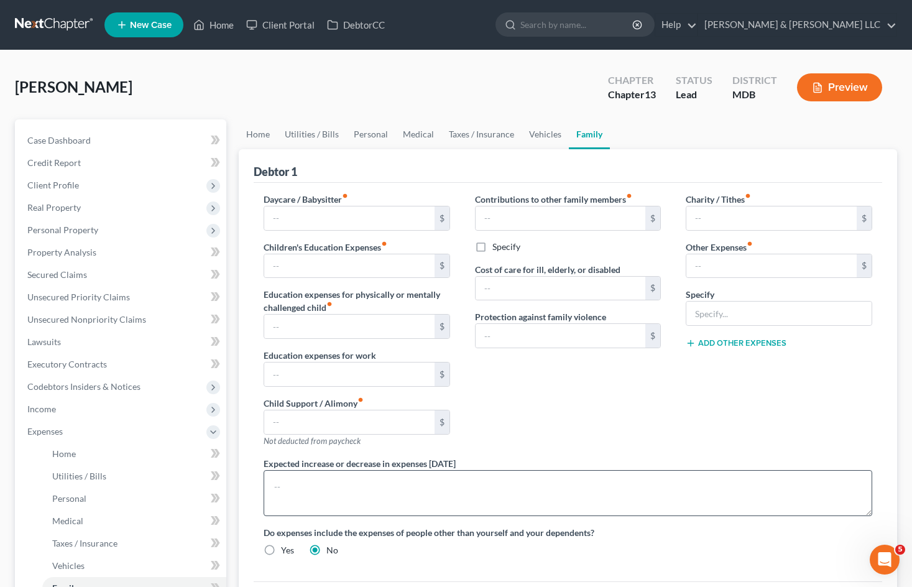
scroll to position [124, 0]
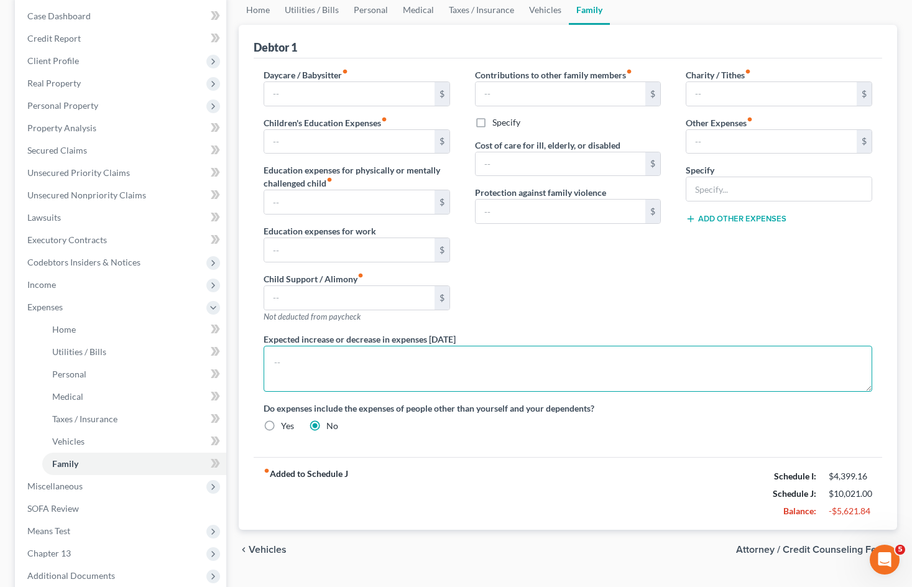
click at [334, 353] on textarea at bounding box center [568, 369] width 609 height 46
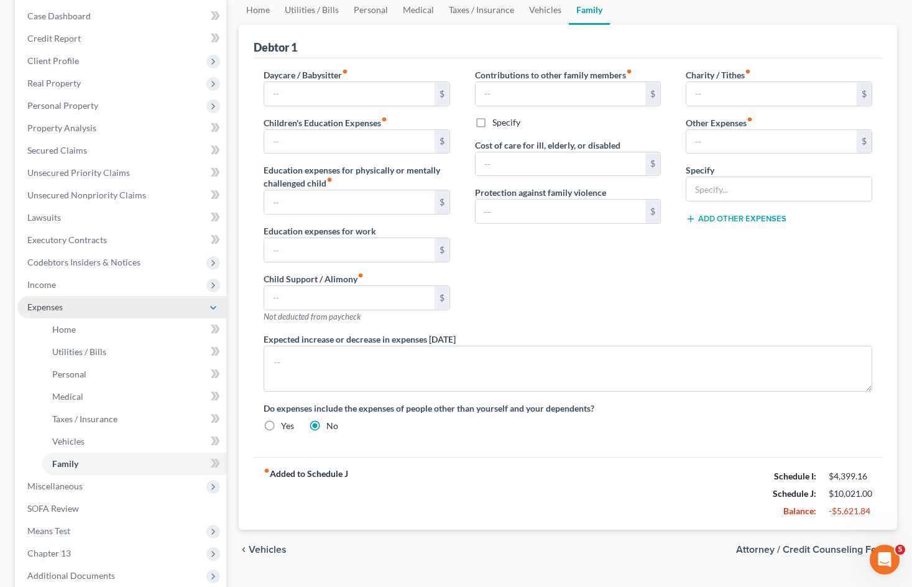
click at [140, 311] on span "Expenses" at bounding box center [121, 307] width 209 height 22
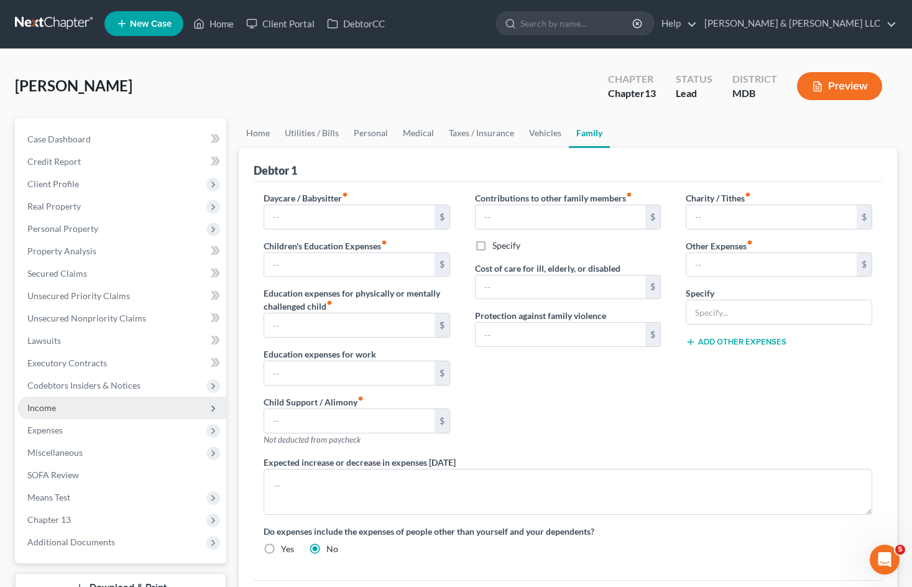
scroll to position [0, 0]
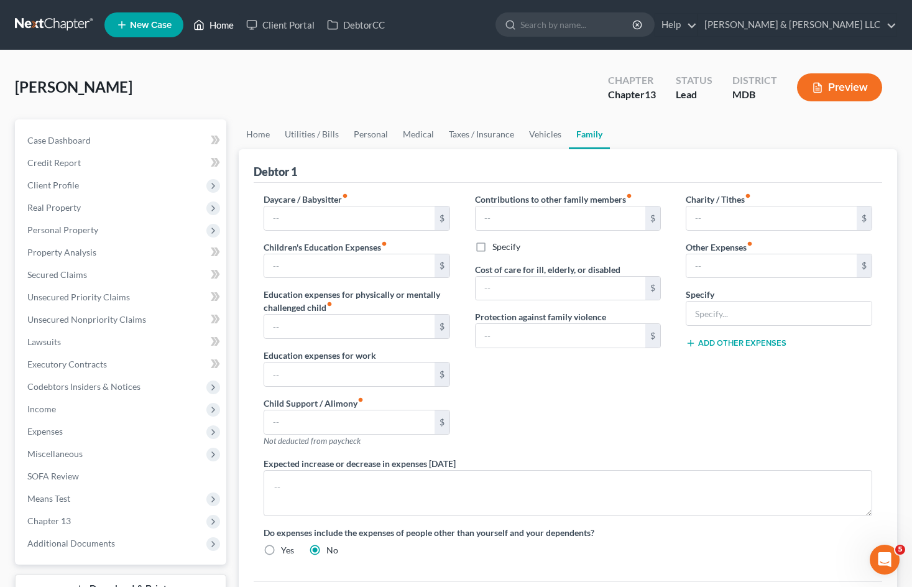
click at [220, 27] on link "Home" at bounding box center [213, 25] width 53 height 22
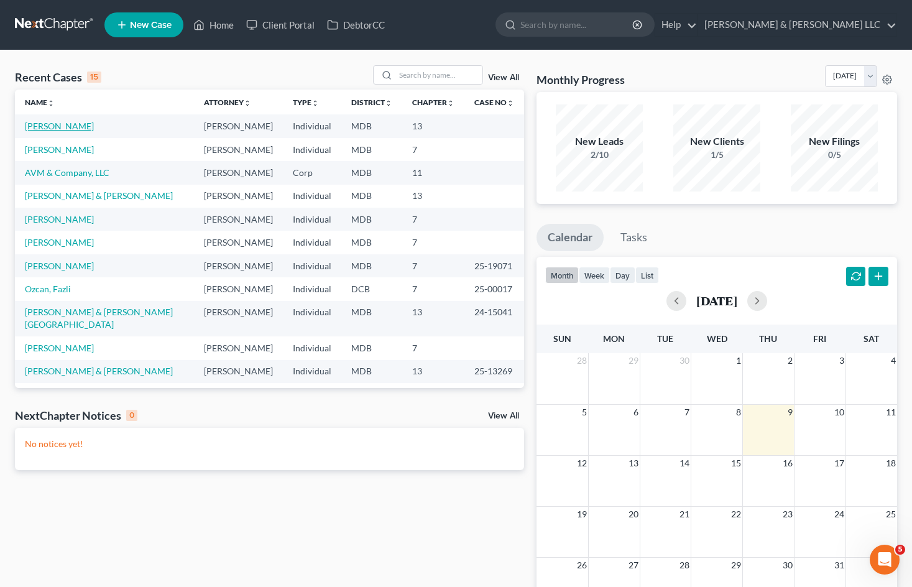
click at [63, 124] on link "[PERSON_NAME]" at bounding box center [59, 126] width 69 height 11
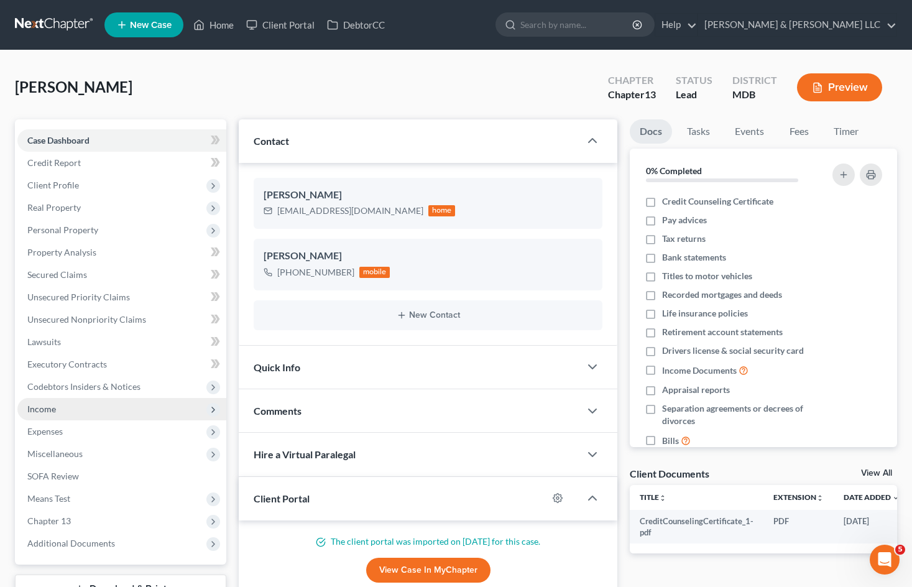
click at [98, 409] on span "Income" at bounding box center [121, 409] width 209 height 22
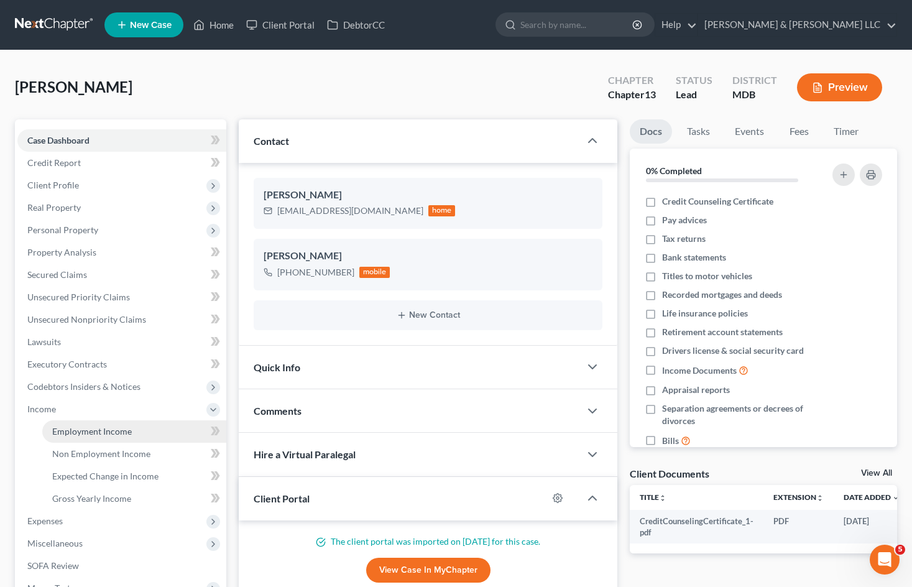
click at [113, 428] on span "Employment Income" at bounding box center [92, 431] width 80 height 11
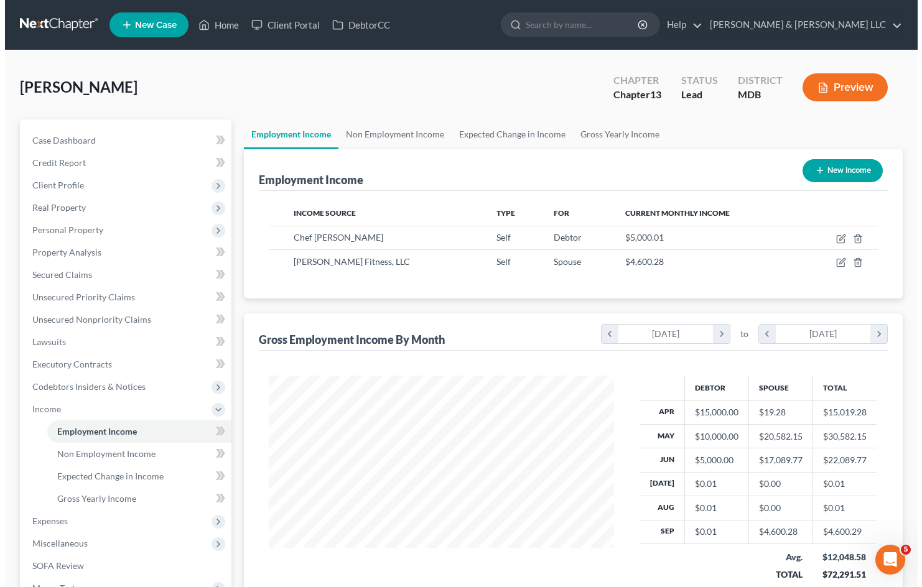
scroll to position [223, 369]
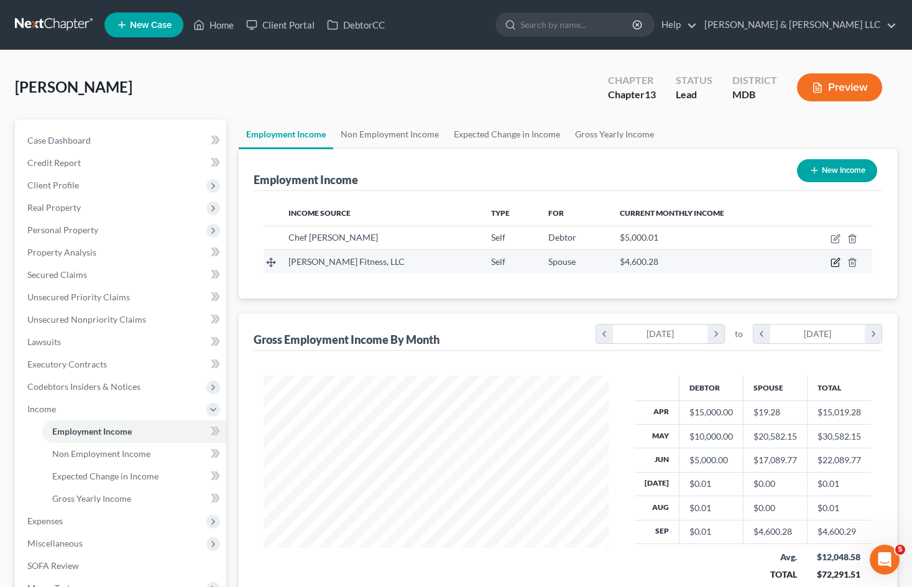
click at [833, 262] on icon "button" at bounding box center [836, 262] width 10 height 10
select select "1"
select select "21"
select select "0"
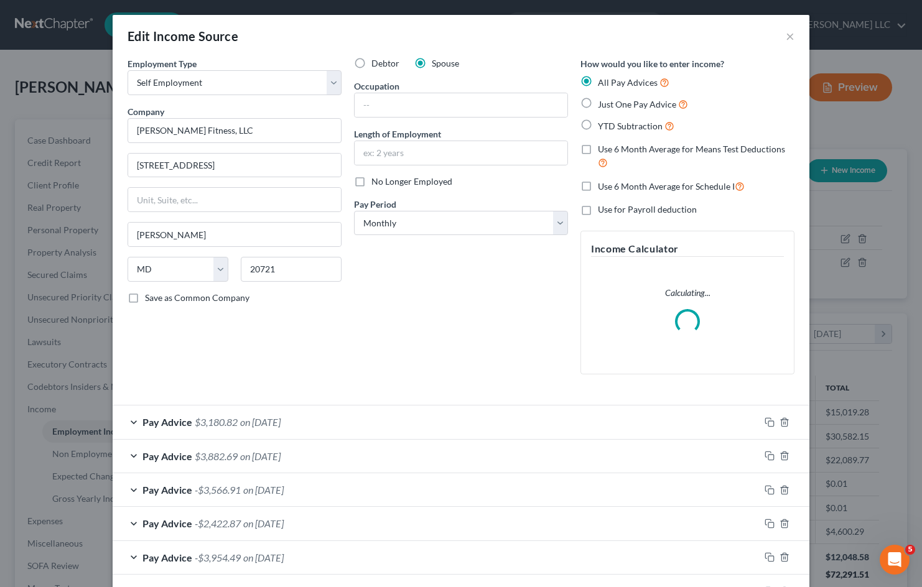
scroll to position [223, 374]
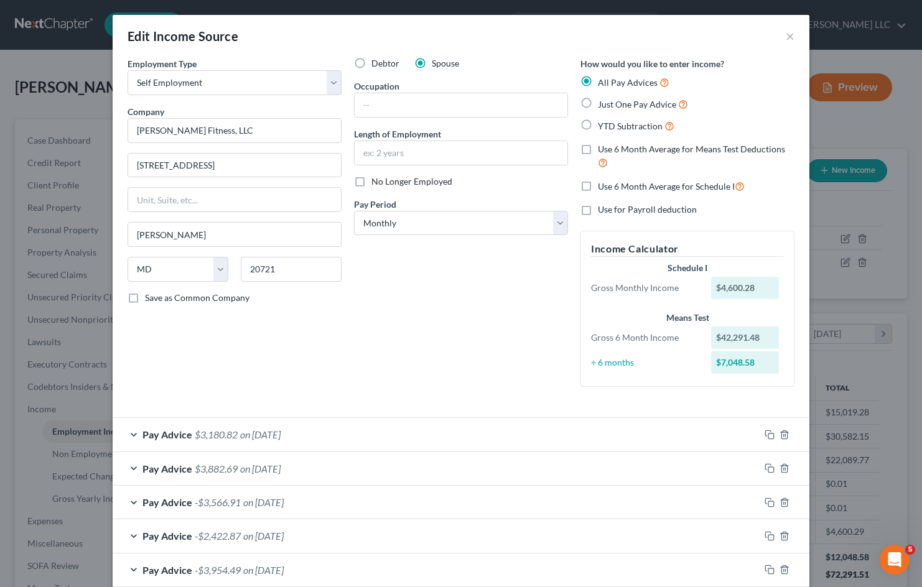
click at [598, 150] on label "Use 6 Month Average for Means Test Deductions" at bounding box center [696, 156] width 197 height 27
click at [603, 150] on input "Use 6 Month Average for Means Test Deductions" at bounding box center [607, 147] width 8 height 8
checkbox input "true"
click at [598, 183] on label "Use 6 Month Average for Schedule I" at bounding box center [671, 186] width 147 height 14
click at [603, 183] on input "Use 6 Month Average for Schedule I" at bounding box center [607, 183] width 8 height 8
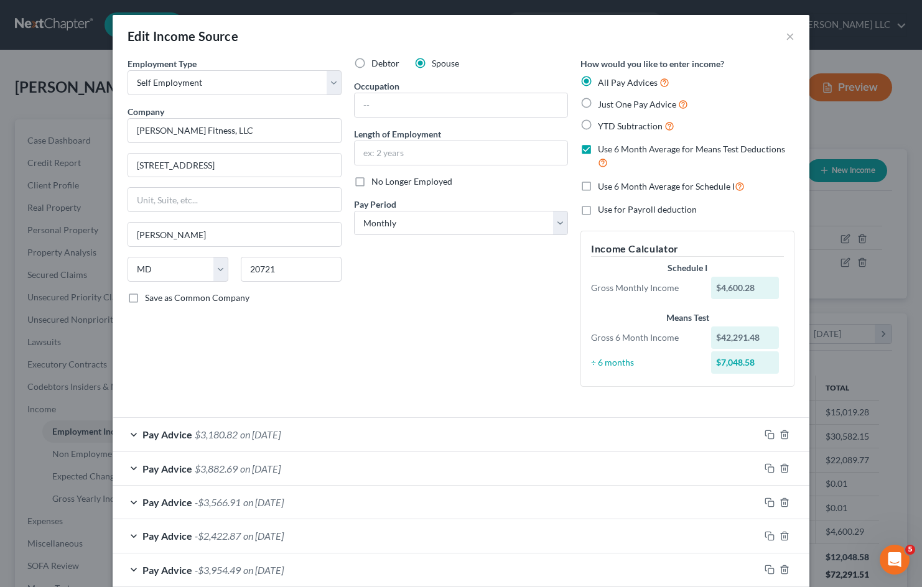
checkbox input "true"
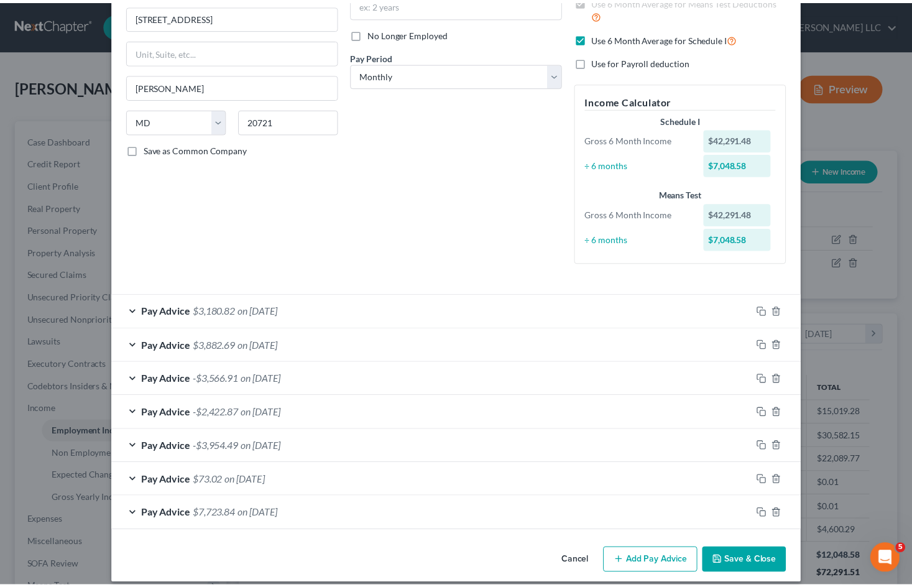
scroll to position [160, 0]
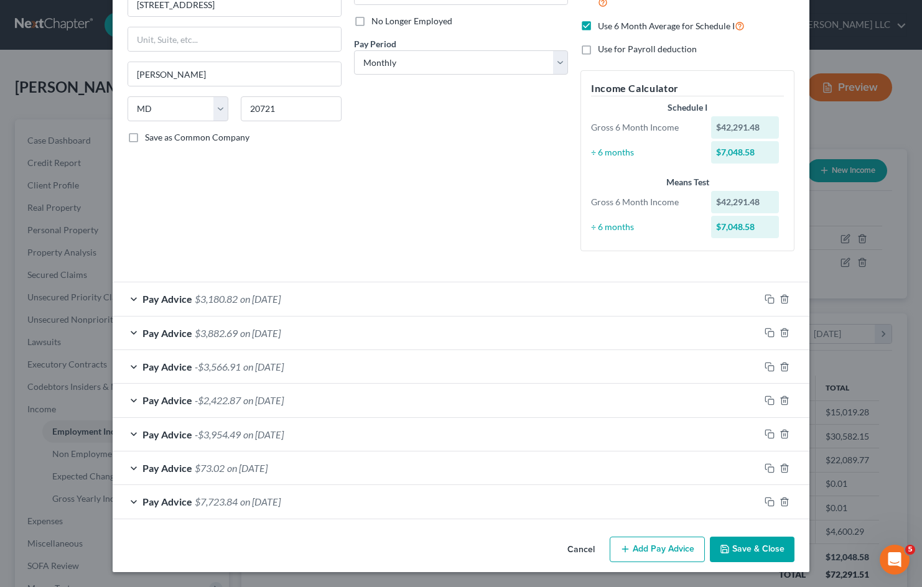
click at [733, 550] on button "Save & Close" at bounding box center [752, 550] width 85 height 26
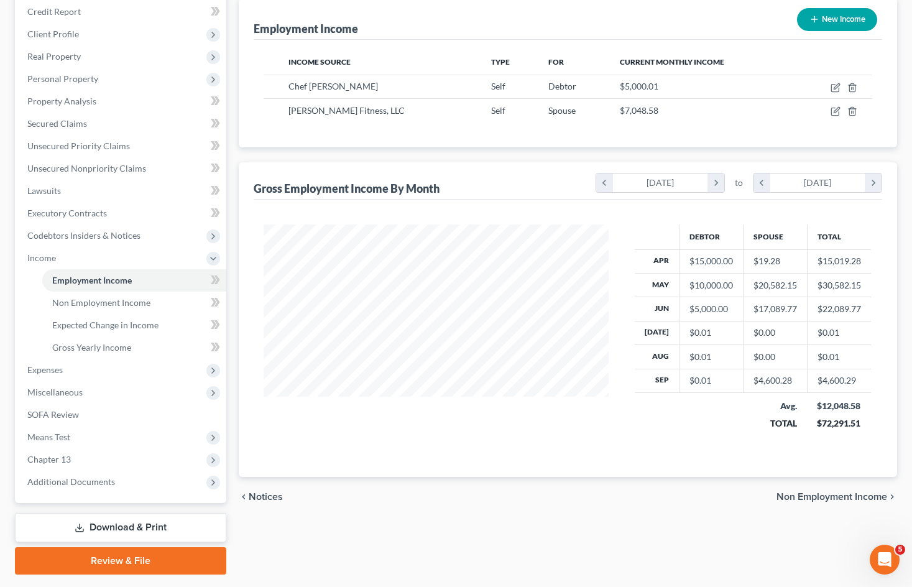
scroll to position [186, 0]
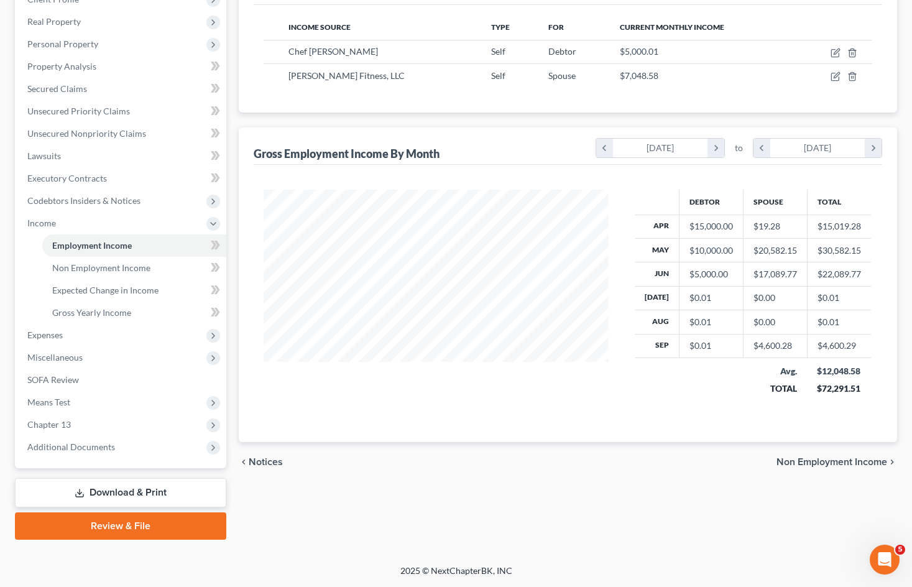
click at [141, 496] on link "Download & Print" at bounding box center [120, 492] width 211 height 29
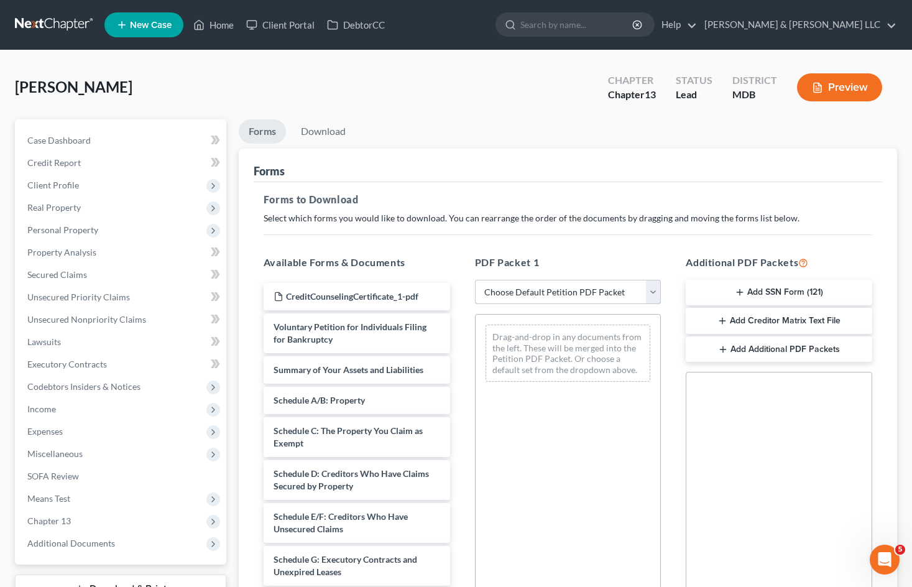
click at [542, 292] on select "Choose Default Petition PDF Packet Complete Bankruptcy Petition (all forms and …" at bounding box center [568, 292] width 187 height 25
select select "0"
click at [475, 280] on select "Choose Default Petition PDF Packet Complete Bankruptcy Petition (all forms and …" at bounding box center [568, 292] width 187 height 25
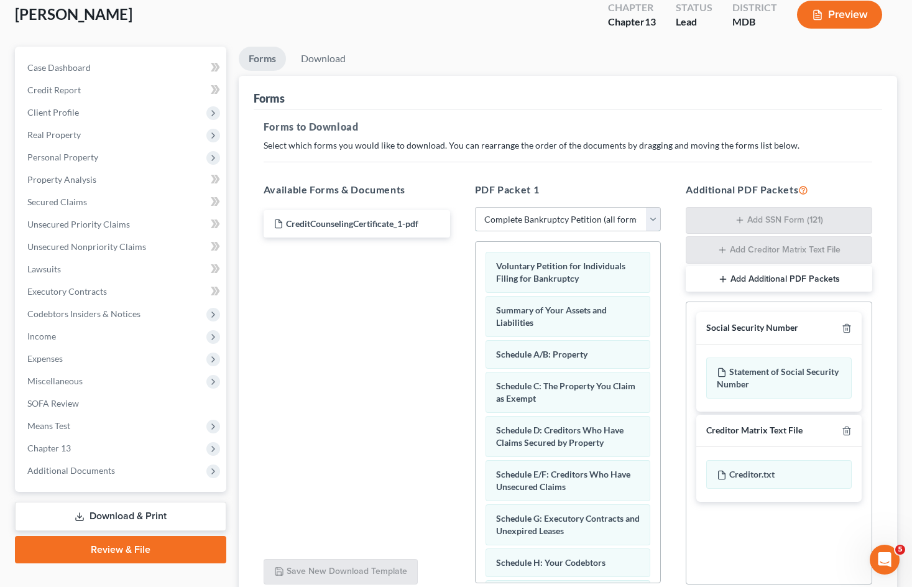
scroll to position [182, 0]
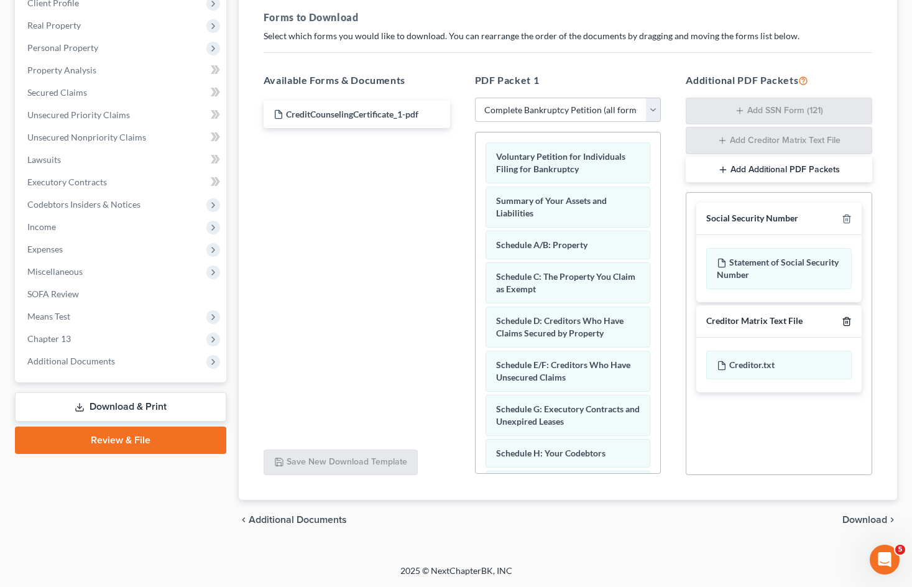
click at [849, 325] on icon "button" at bounding box center [847, 322] width 10 height 10
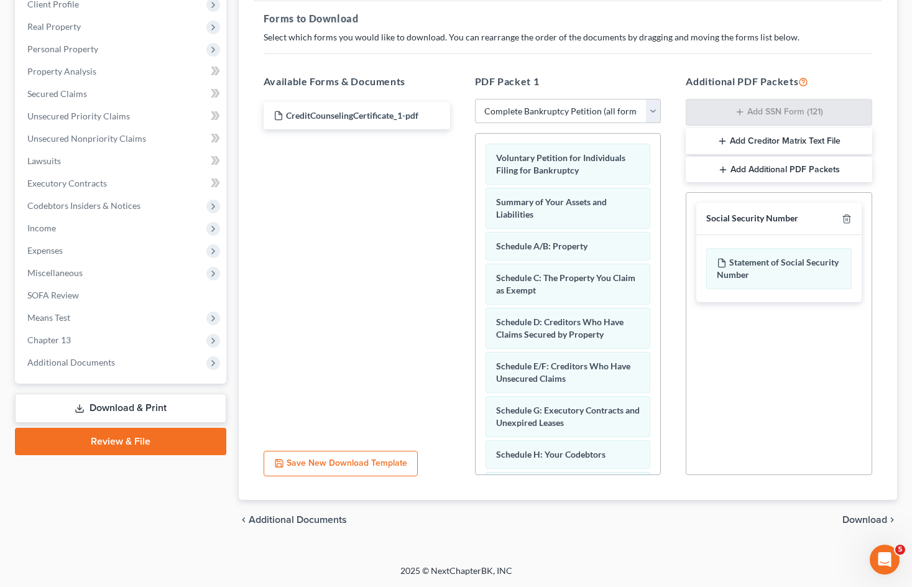
click at [851, 520] on span "Download" at bounding box center [865, 520] width 45 height 10
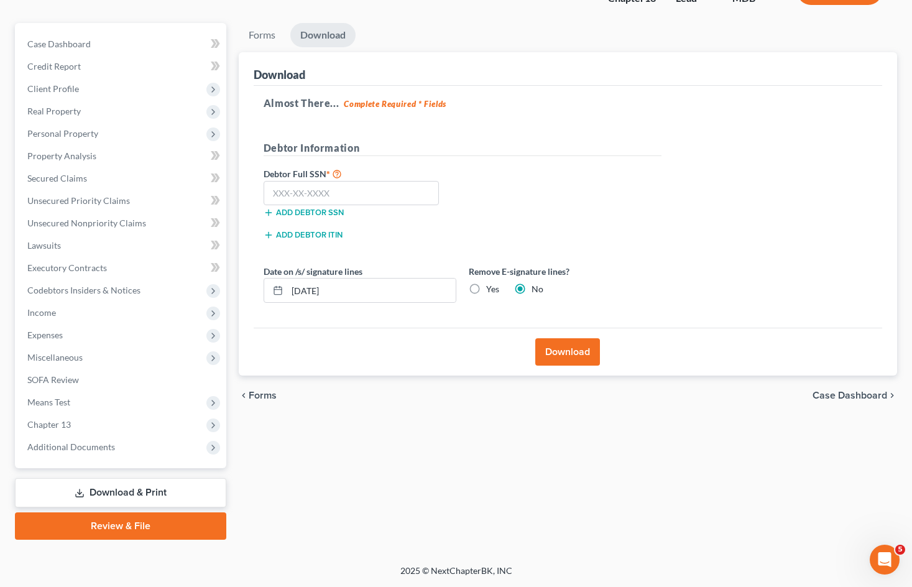
scroll to position [96, 0]
drag, startPoint x: 315, startPoint y: 289, endPoint x: 305, endPoint y: 289, distance: 9.3
click at [305, 289] on input "10/09/2025" at bounding box center [371, 291] width 169 height 24
type input "10/01/20250"
click at [338, 190] on input "text" at bounding box center [352, 193] width 176 height 25
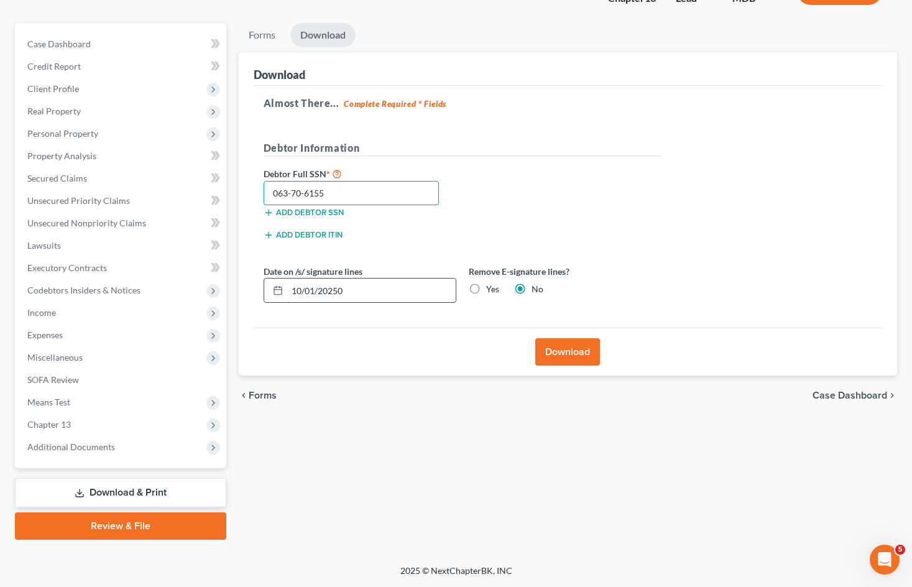
type input "063-70-6155"
click at [307, 295] on input "10/01/20250" at bounding box center [371, 291] width 169 height 24
click at [380, 290] on input "10/10/20250" at bounding box center [371, 291] width 169 height 24
type input "10/10/2025"
click at [556, 348] on button "Download" at bounding box center [567, 351] width 65 height 27
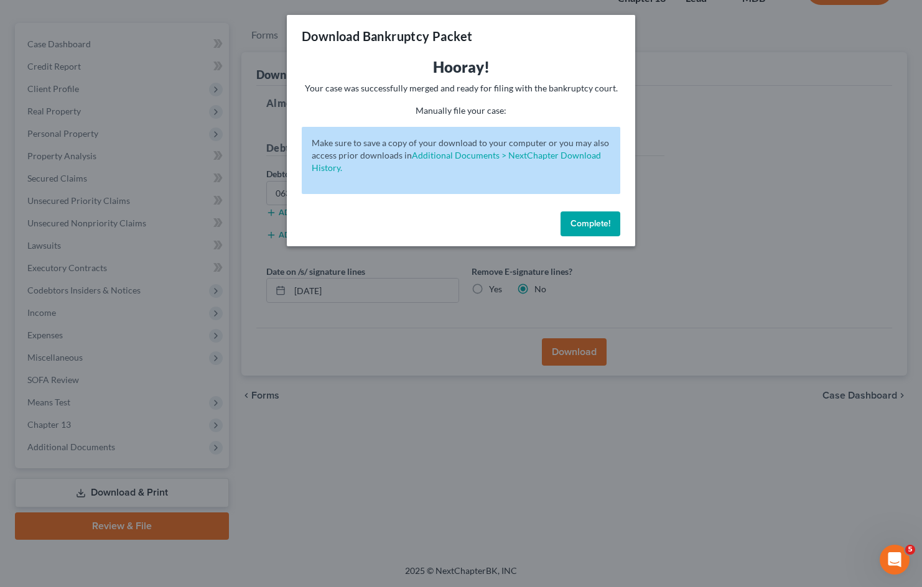
click at [593, 221] on span "Complete!" at bounding box center [590, 223] width 40 height 11
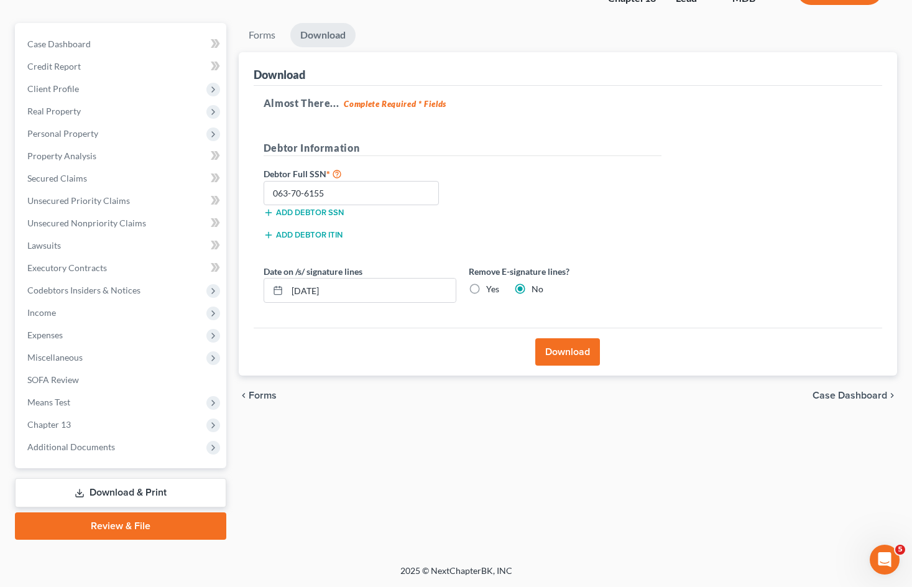
click at [578, 346] on button "Download" at bounding box center [567, 351] width 65 height 27
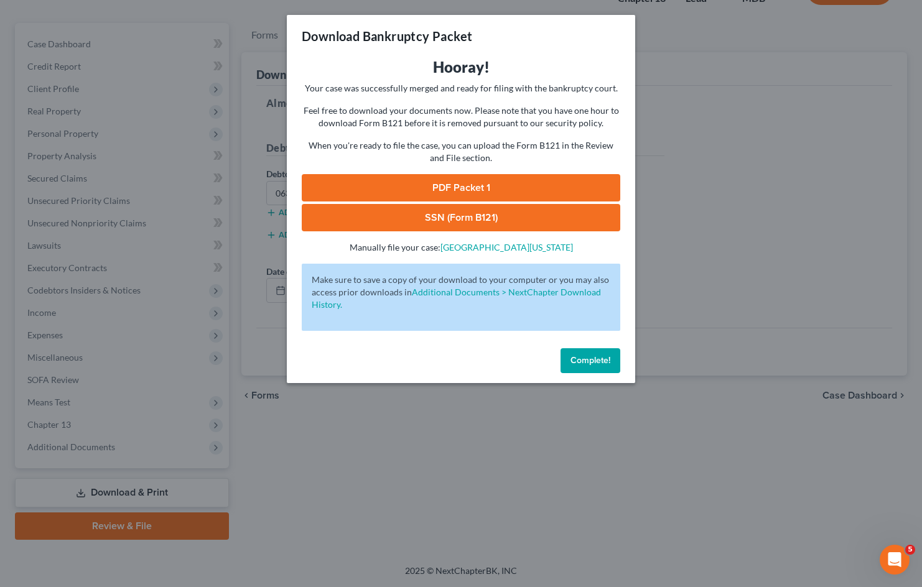
click at [491, 178] on link "PDF Packet 1" at bounding box center [461, 187] width 318 height 27
click at [452, 221] on link "SSN (Form B121)" at bounding box center [461, 217] width 318 height 27
